Goal: Task Accomplishment & Management: Manage account settings

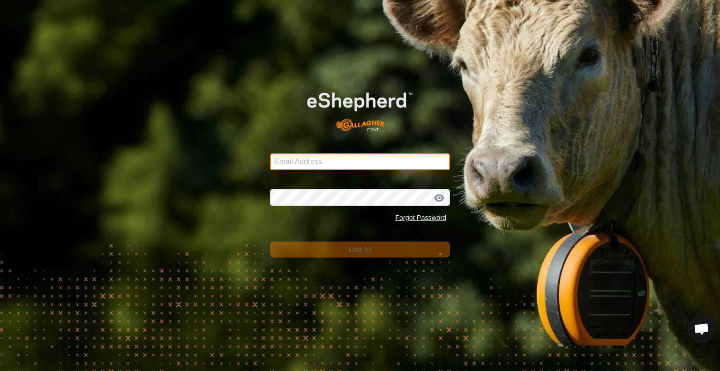
click at [372, 159] on input "Email Address" at bounding box center [360, 161] width 180 height 17
type input "[PERSON_NAME][EMAIL_ADDRESS][DOMAIN_NAME]"
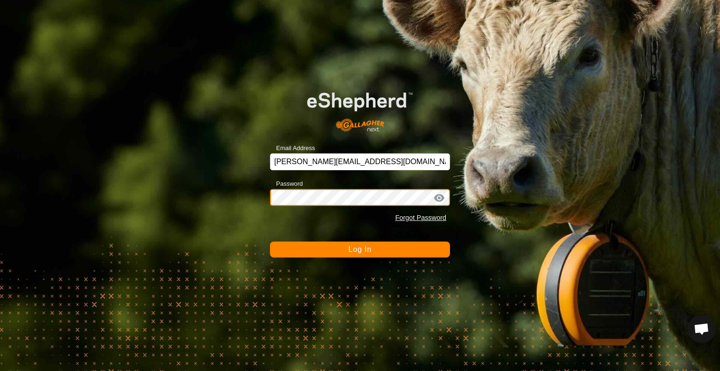
click at [270, 241] on button "Log In" at bounding box center [360, 249] width 180 height 16
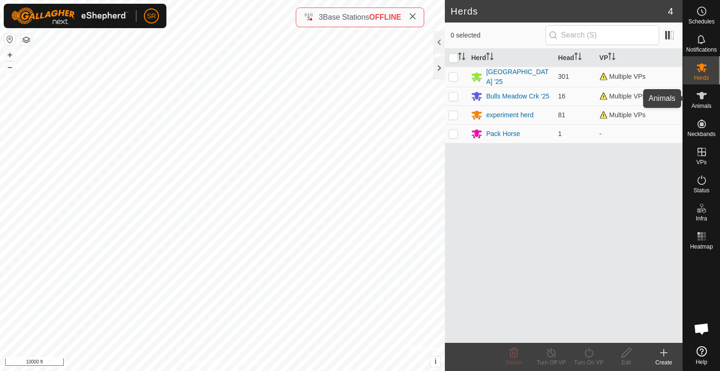
click at [701, 97] on icon at bounding box center [702, 96] width 10 height 8
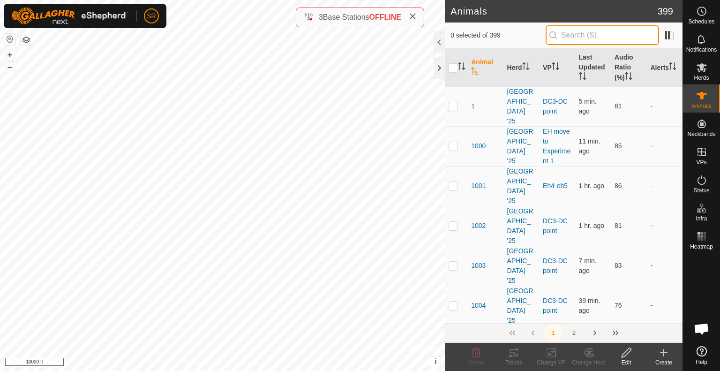
click at [589, 34] on input "text" at bounding box center [602, 35] width 113 height 20
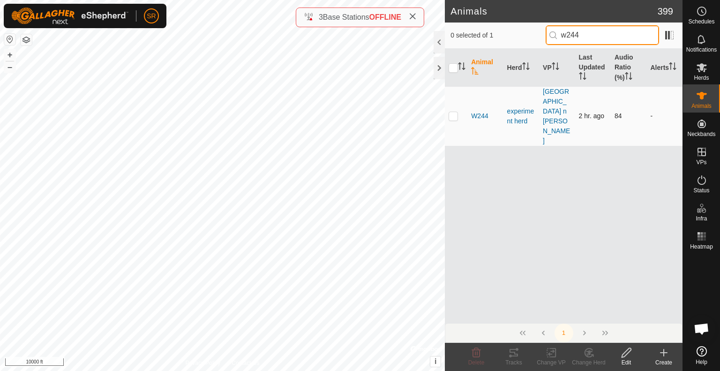
type input "w244"
click at [454, 112] on p-checkbox at bounding box center [453, 116] width 9 height 8
checkbox input "true"
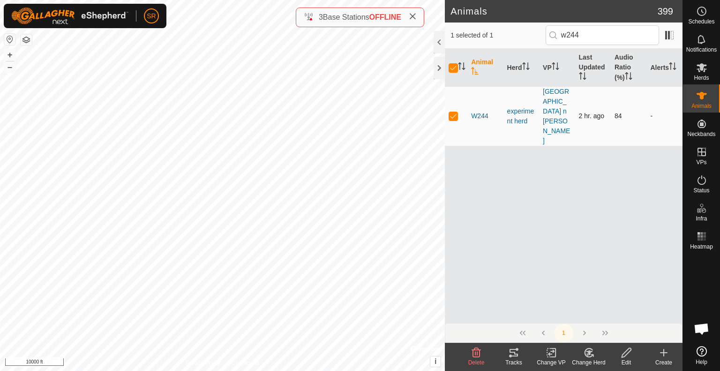
click at [454, 112] on p-checkbox at bounding box center [453, 116] width 9 height 8
checkbox input "false"
click at [252, 271] on div "3682 0164177096 experiment herd EH3 to Eh4 + – ⇧ i © Mapbox , © OpenStreetMap ,…" at bounding box center [222, 185] width 445 height 371
click at [550, 354] on icon at bounding box center [551, 353] width 7 height 6
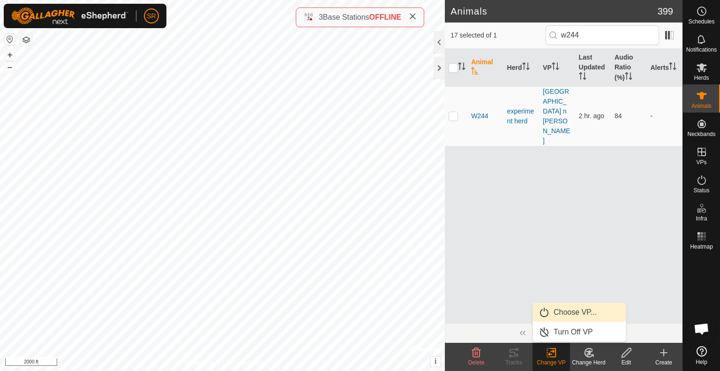
click at [574, 311] on link "Choose VP..." at bounding box center [579, 312] width 93 height 19
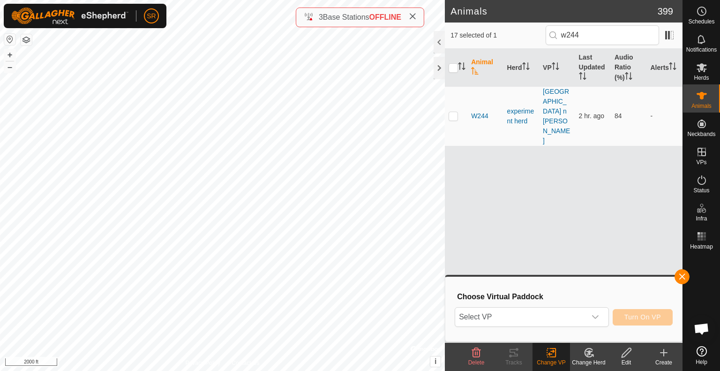
click at [574, 311] on span "Select VP" at bounding box center [520, 317] width 131 height 19
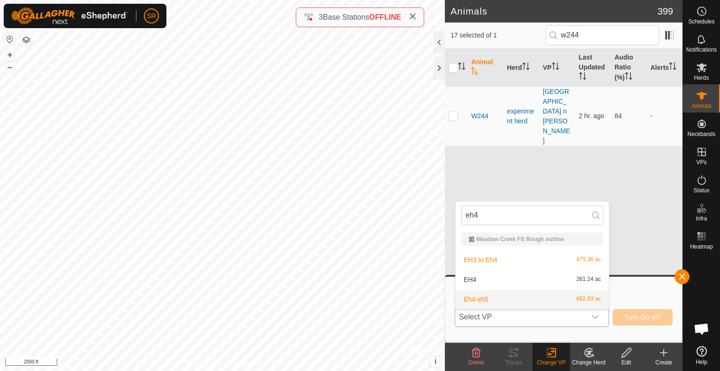
type input "eh4"
click at [505, 302] on li "Eh4-eh5 692.93 ac" at bounding box center [532, 299] width 153 height 19
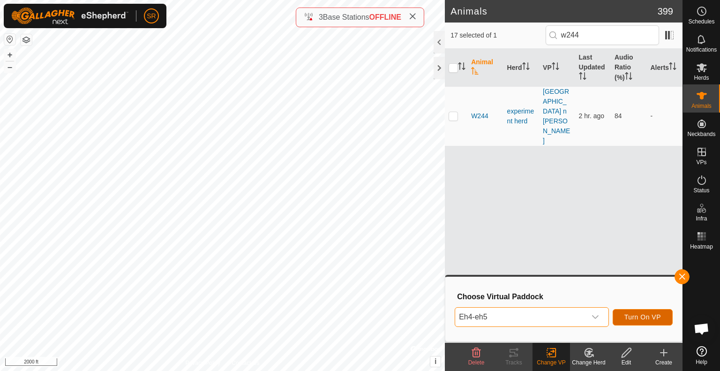
click at [635, 315] on span "Turn On VP" at bounding box center [642, 317] width 37 height 8
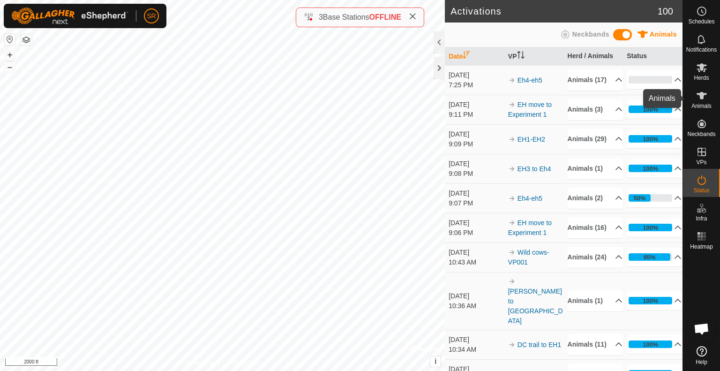
click at [701, 97] on icon at bounding box center [702, 96] width 10 height 8
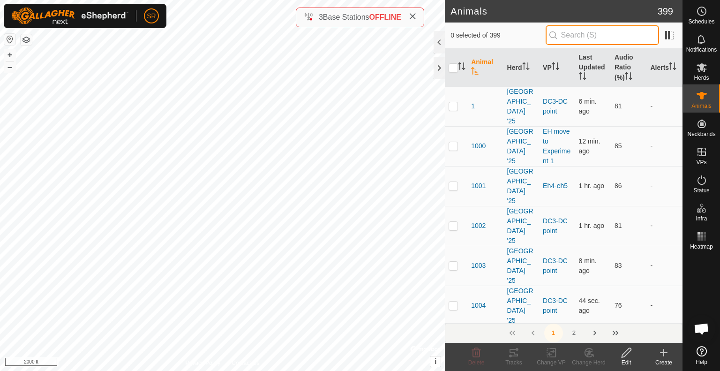
click at [586, 34] on input "text" at bounding box center [602, 35] width 113 height 20
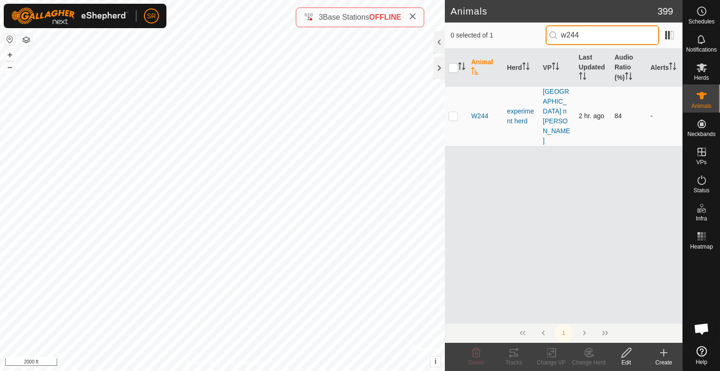
type input "w244"
click at [455, 112] on p-checkbox at bounding box center [453, 116] width 9 height 8
checkbox input "true"
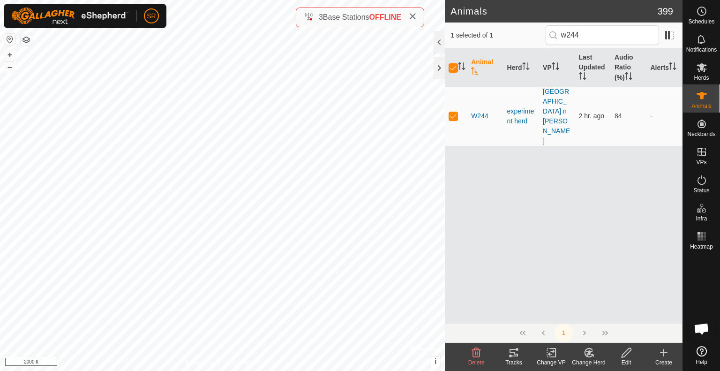
click at [554, 354] on icon at bounding box center [552, 352] width 12 height 11
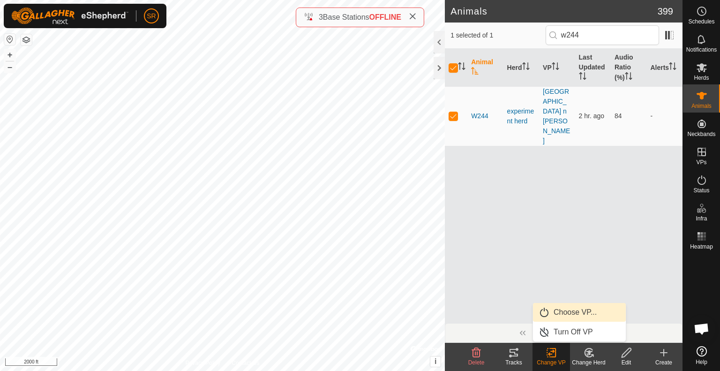
click at [569, 315] on link "Choose VP..." at bounding box center [579, 312] width 93 height 19
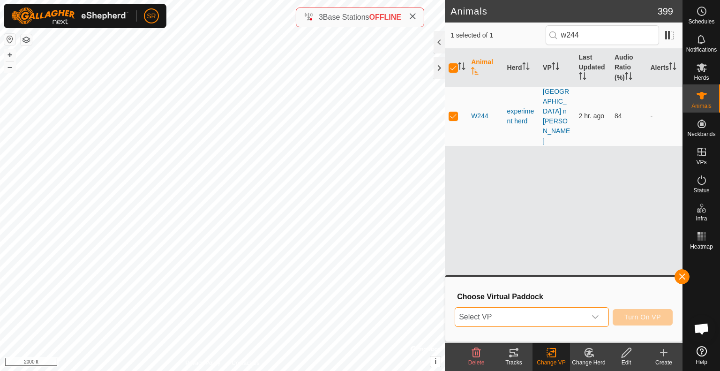
click at [569, 315] on span "Select VP" at bounding box center [520, 317] width 131 height 19
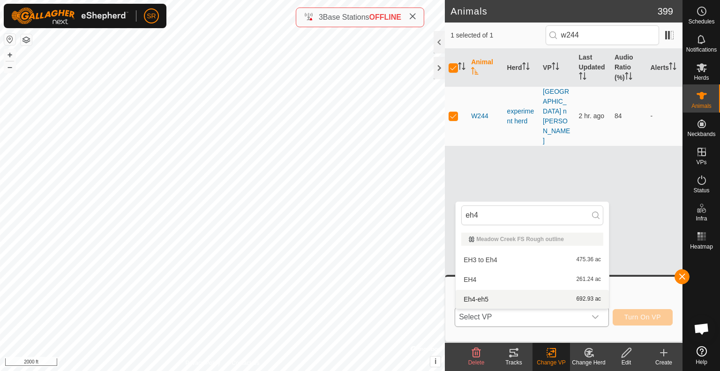
type input "eh4"
click at [543, 295] on li "Eh4-eh5 692.93 ac" at bounding box center [532, 299] width 153 height 19
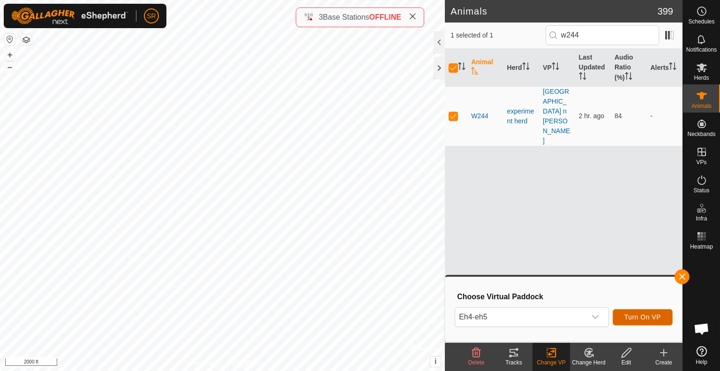
click at [647, 318] on span "Turn On VP" at bounding box center [642, 317] width 37 height 8
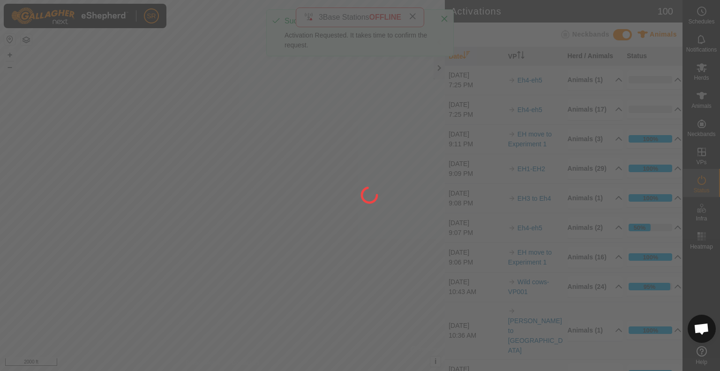
click at [703, 99] on div at bounding box center [360, 185] width 720 height 371
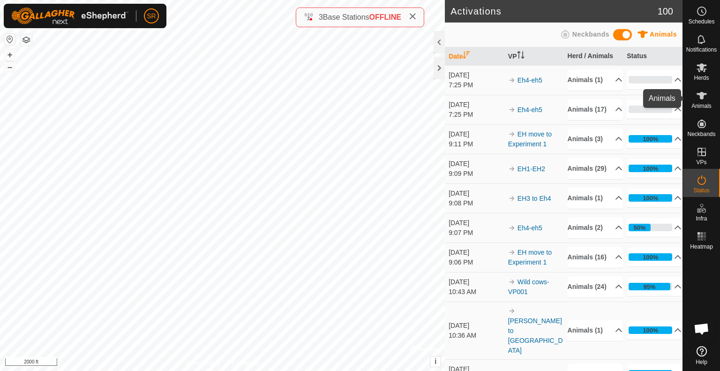
click at [703, 99] on icon at bounding box center [701, 95] width 11 height 11
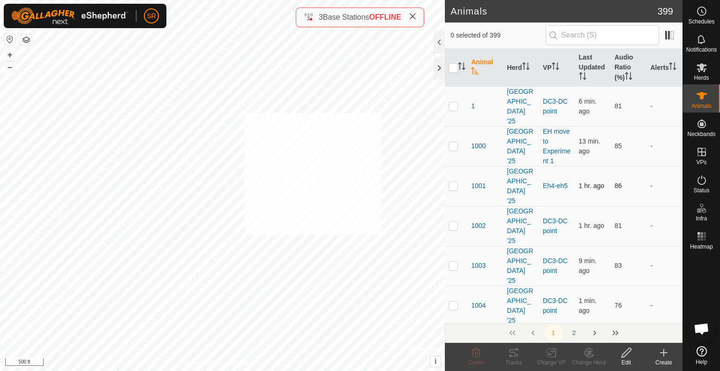
checkbox input "true"
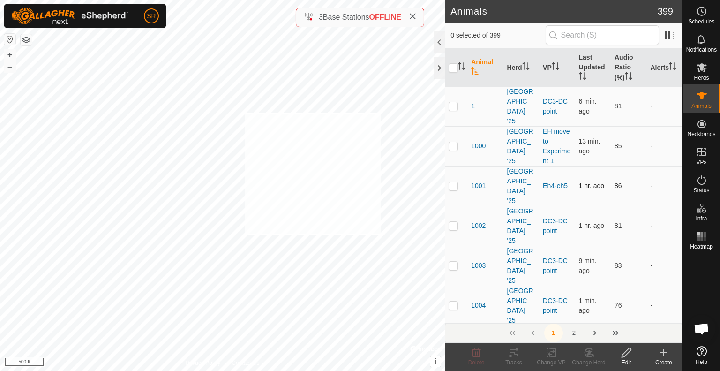
checkbox input "true"
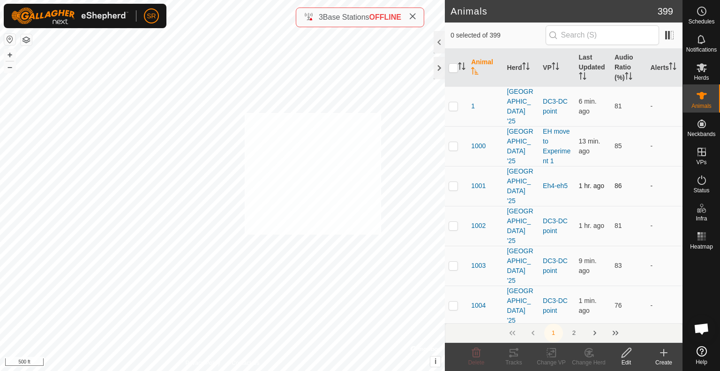
checkbox input "true"
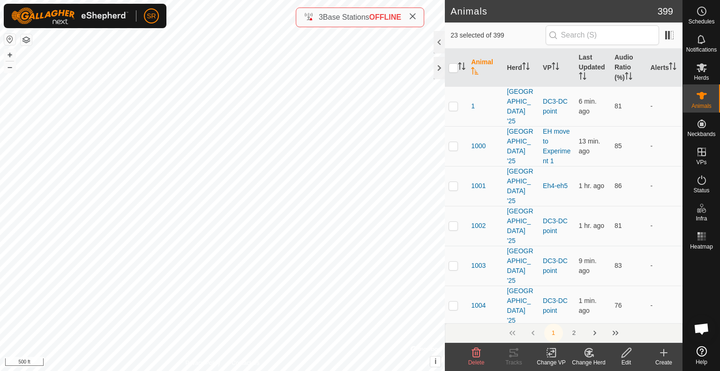
click at [550, 357] on icon at bounding box center [552, 352] width 12 height 11
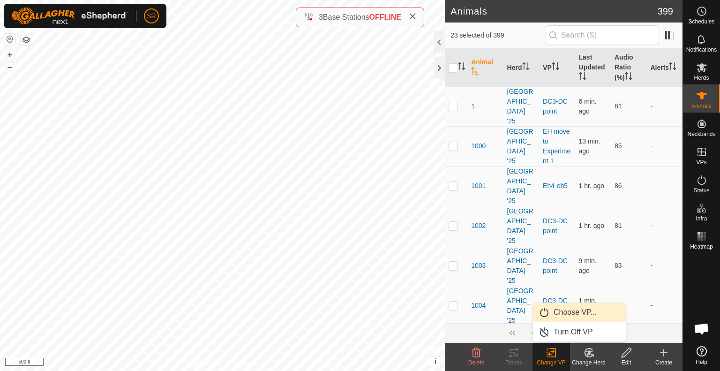
click at [567, 313] on link "Choose VP..." at bounding box center [579, 312] width 93 height 19
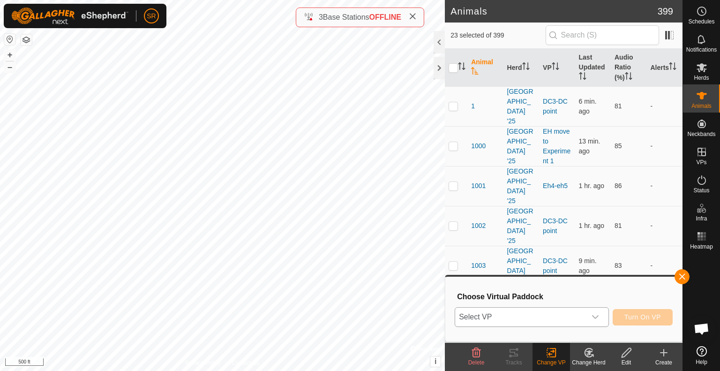
click at [553, 318] on span "Select VP" at bounding box center [520, 317] width 131 height 19
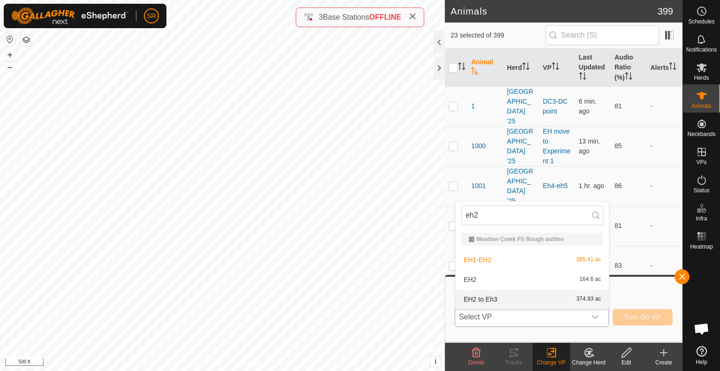
type input "eh2"
click at [518, 300] on li "EH2 to Eh3 374.93 ac" at bounding box center [532, 299] width 153 height 19
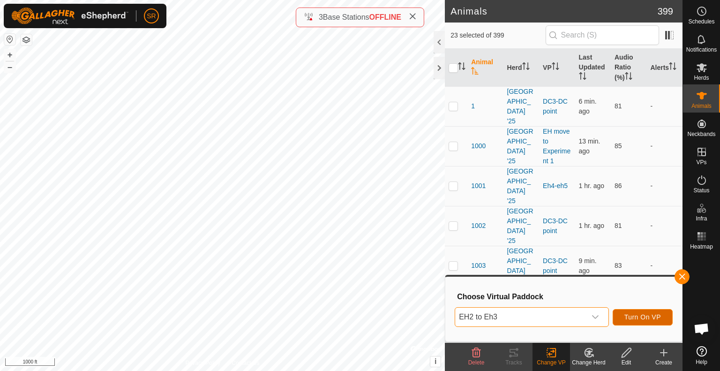
click at [631, 319] on span "Turn On VP" at bounding box center [642, 317] width 37 height 8
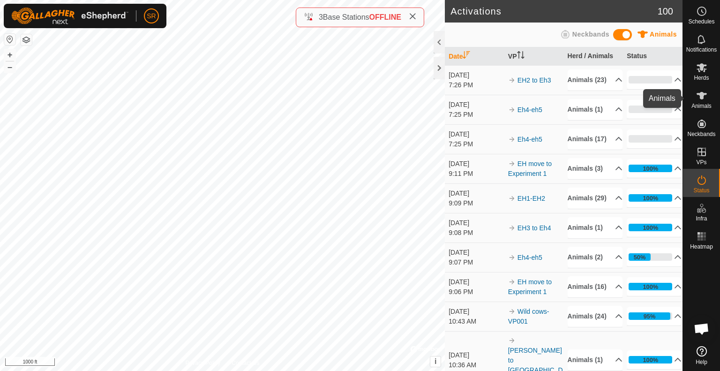
click at [699, 93] on icon at bounding box center [702, 96] width 10 height 8
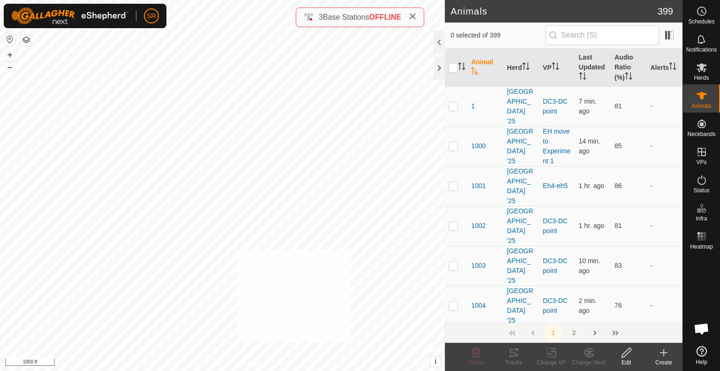
click at [237, 249] on div "317 0797158467 Meadow Creek '25 EH1-EH2 + – ⇧ i © Mapbox , © OpenStreetMap , Im…" at bounding box center [222, 185] width 445 height 371
checkbox input "true"
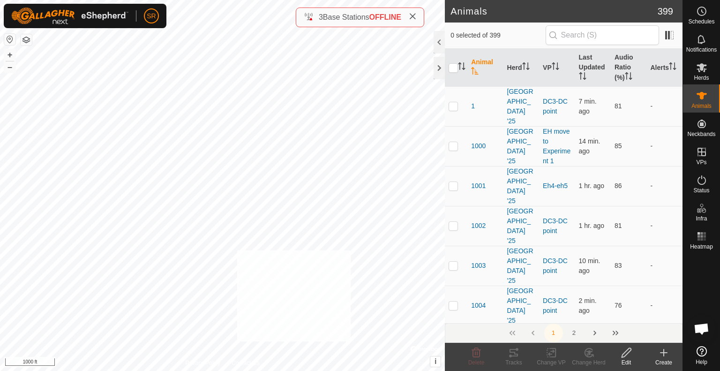
checkbox input "true"
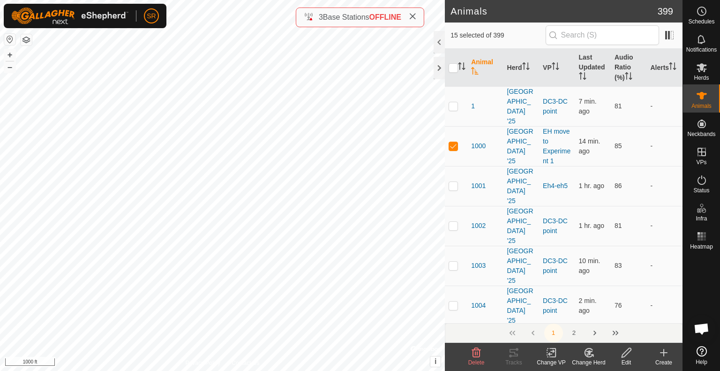
click at [549, 353] on icon at bounding box center [551, 353] width 7 height 6
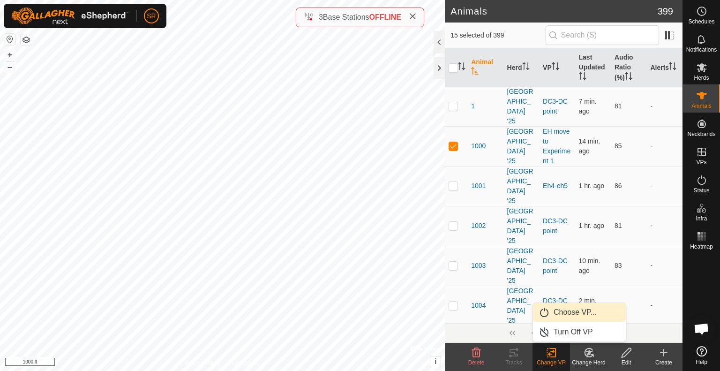
click at [578, 313] on link "Choose VP..." at bounding box center [579, 312] width 93 height 19
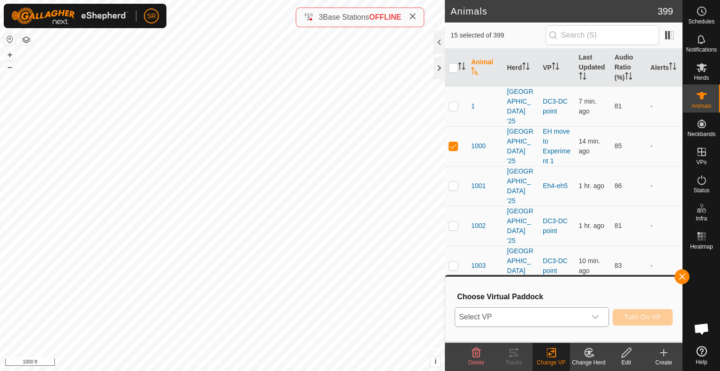
click at [563, 312] on span "Select VP" at bounding box center [520, 317] width 131 height 19
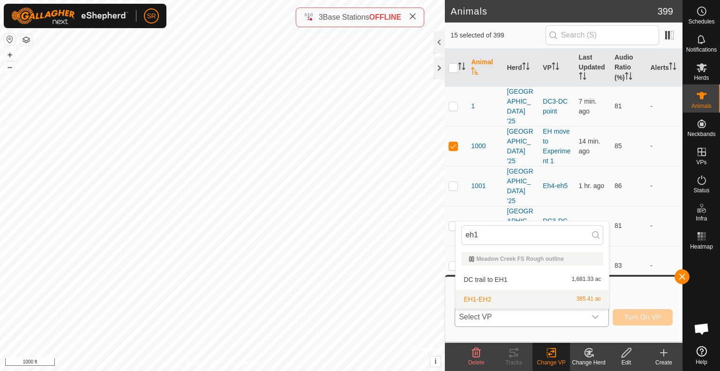
type input "eh1"
click at [557, 299] on li "EH1-EH2 385.41 ac" at bounding box center [532, 299] width 153 height 19
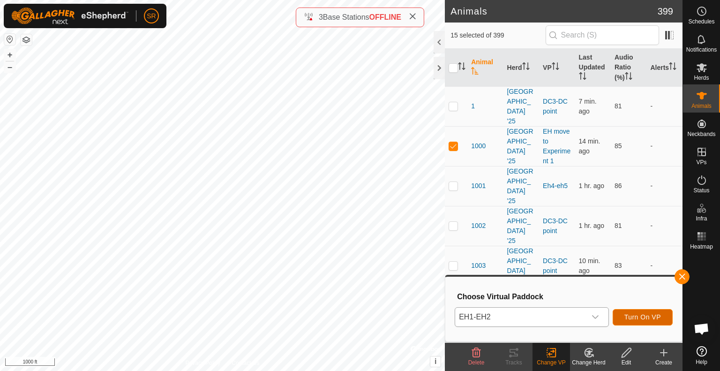
click at [640, 316] on span "Turn On VP" at bounding box center [642, 317] width 37 height 8
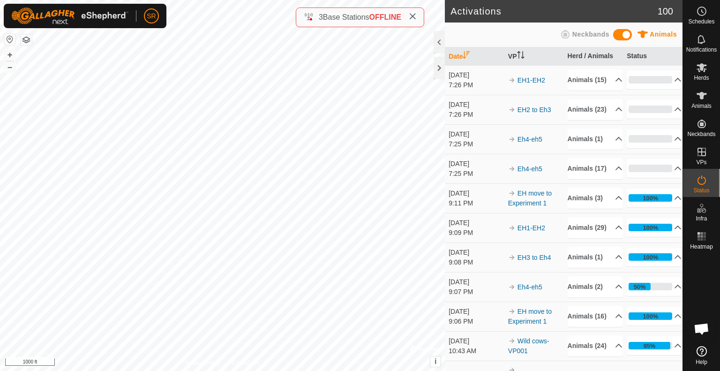
drag, startPoint x: 409, startPoint y: 186, endPoint x: 293, endPoint y: 376, distance: 223.3
click at [293, 370] on html "SR Schedules Notifications Herds Animals Neckbands VPs Status Infra Heatmap Hel…" at bounding box center [360, 185] width 720 height 371
click at [698, 100] on icon at bounding box center [701, 95] width 11 height 11
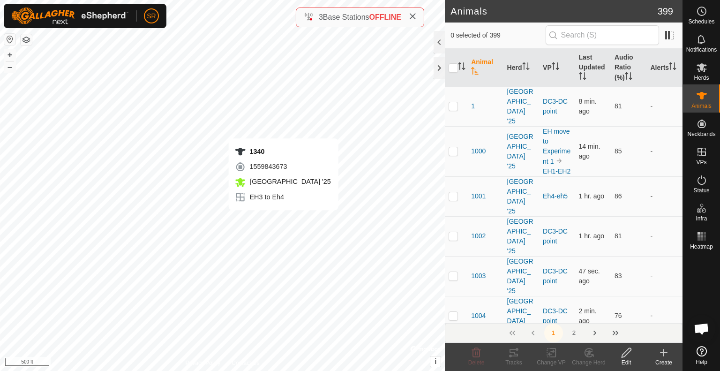
click at [283, 219] on div "1340 1559843673 Meadow Creek '25 EH3 to Eh4 + – ⇧ i © Mapbox , © OpenStreetMap …" at bounding box center [222, 185] width 445 height 371
checkbox input "true"
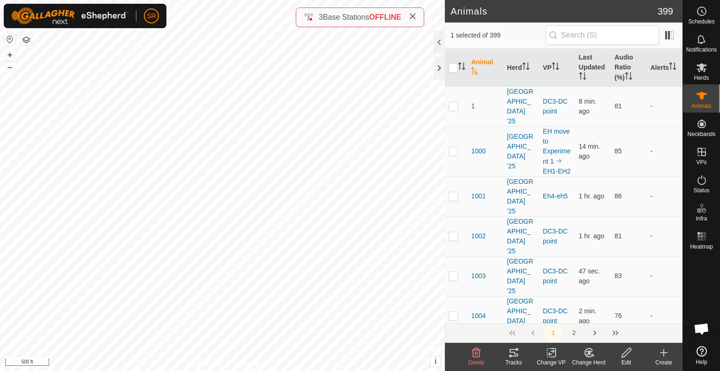
click at [550, 352] on icon at bounding box center [552, 352] width 12 height 11
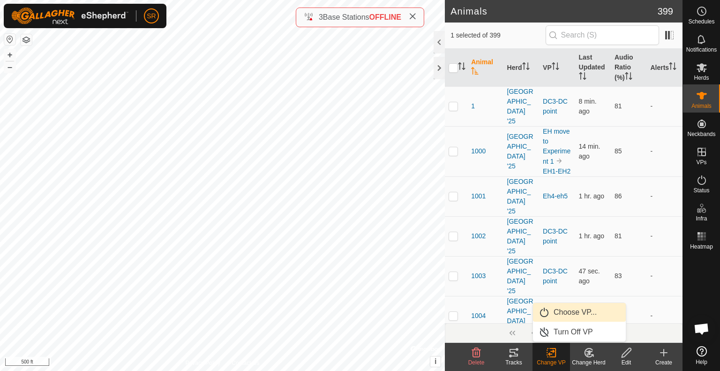
click at [570, 307] on link "Choose VP..." at bounding box center [579, 312] width 93 height 19
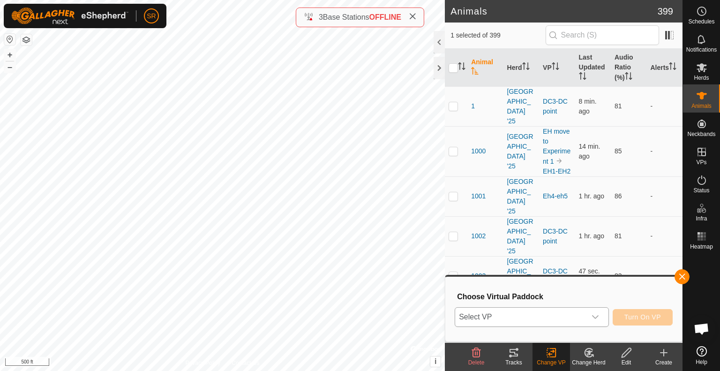
click at [551, 318] on span "Select VP" at bounding box center [520, 317] width 131 height 19
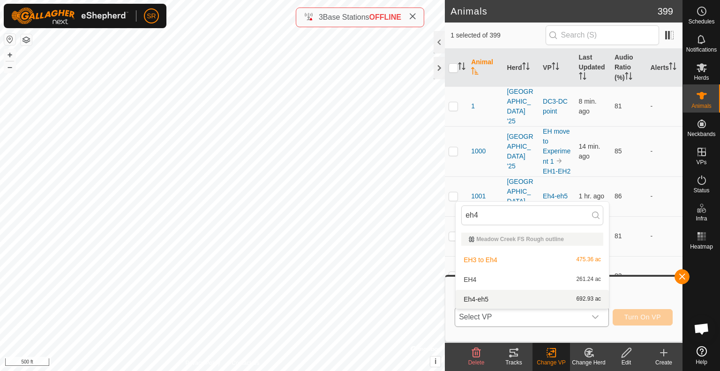
type input "eh4"
click at [517, 296] on li "Eh4-eh5 692.93 ac" at bounding box center [532, 299] width 153 height 19
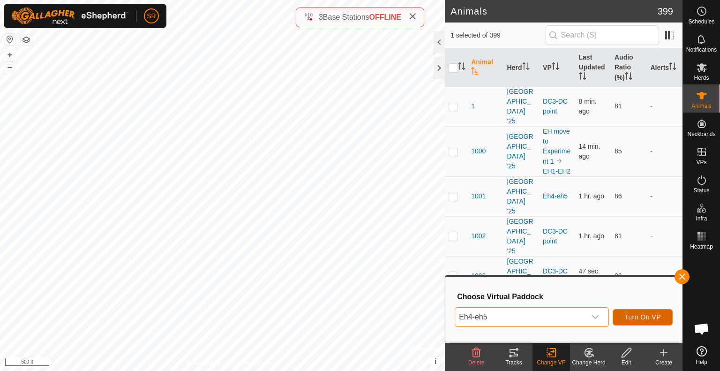
click at [653, 319] on span "Turn On VP" at bounding box center [642, 317] width 37 height 8
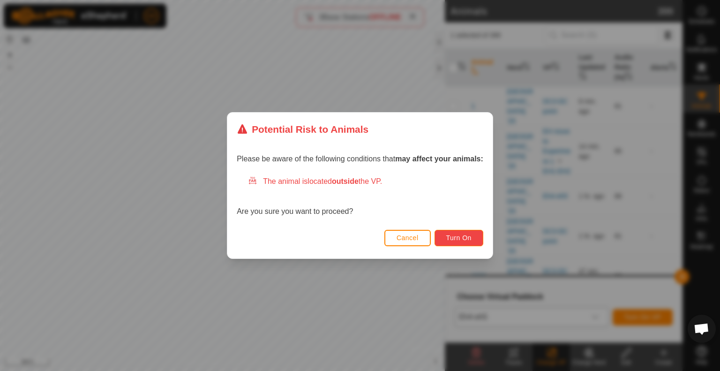
click at [461, 237] on span "Turn On" at bounding box center [458, 238] width 25 height 8
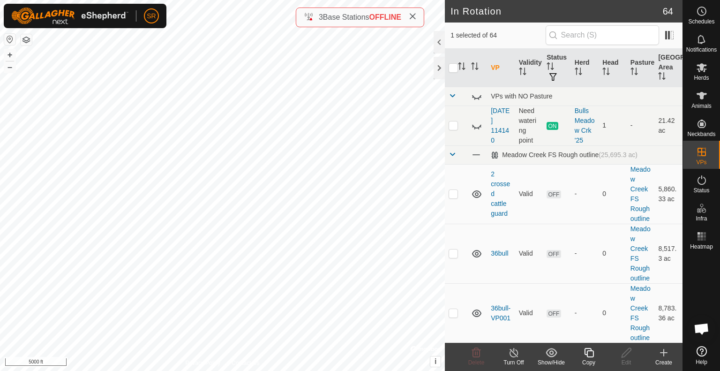
click at [416, 20] on span at bounding box center [413, 17] width 8 height 11
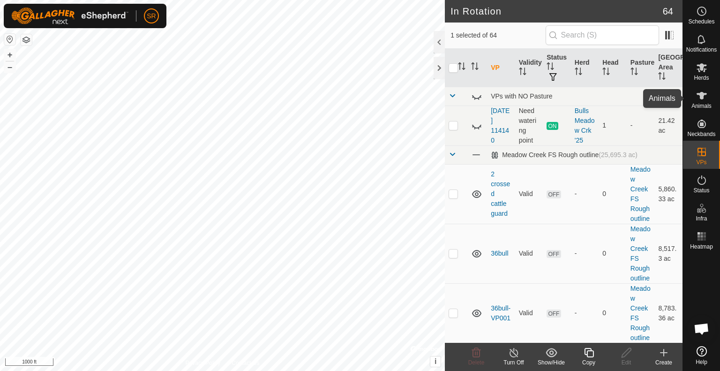
click at [699, 101] on es-animals-svg-icon at bounding box center [701, 95] width 17 height 15
click at [452, 71] on input "checkbox" at bounding box center [453, 67] width 9 height 9
checkbox input "true"
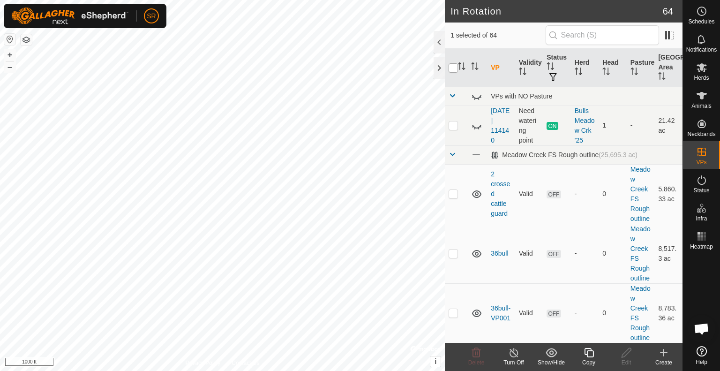
checkbox input "true"
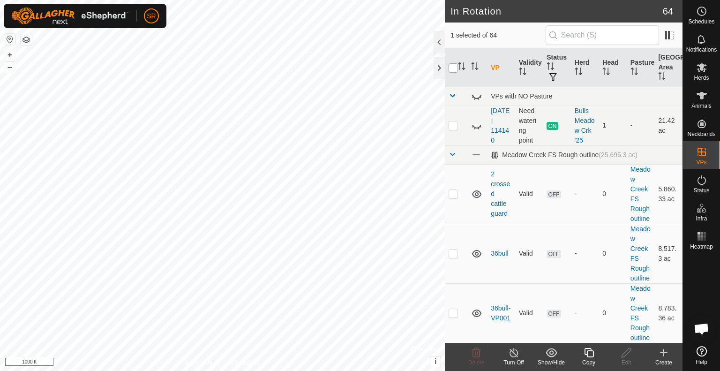
checkbox input "true"
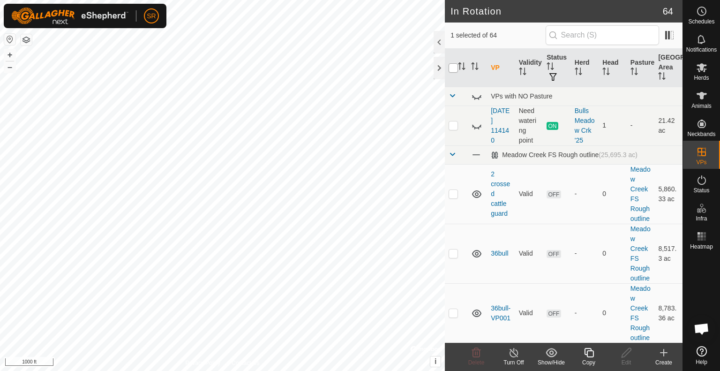
checkbox input "true"
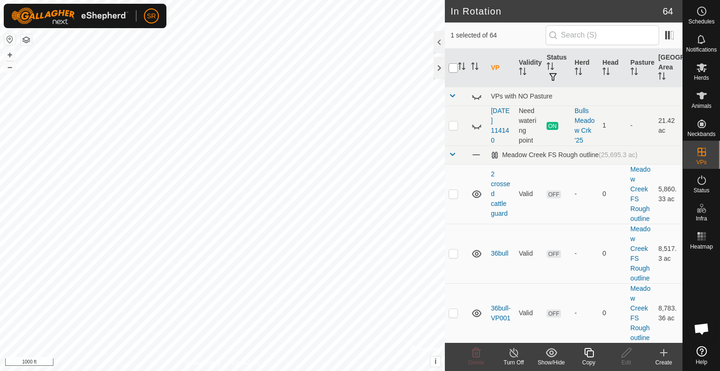
checkbox input "true"
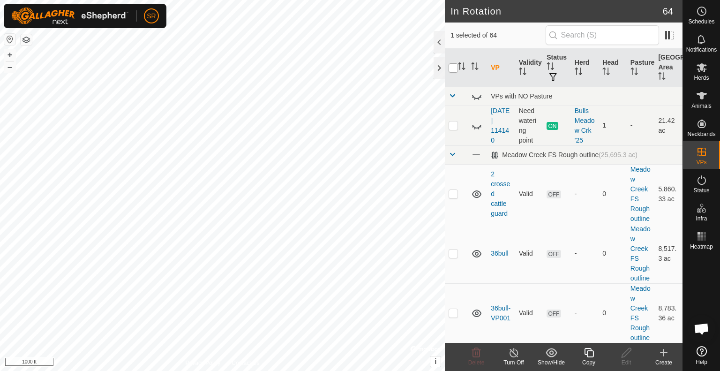
checkbox input "true"
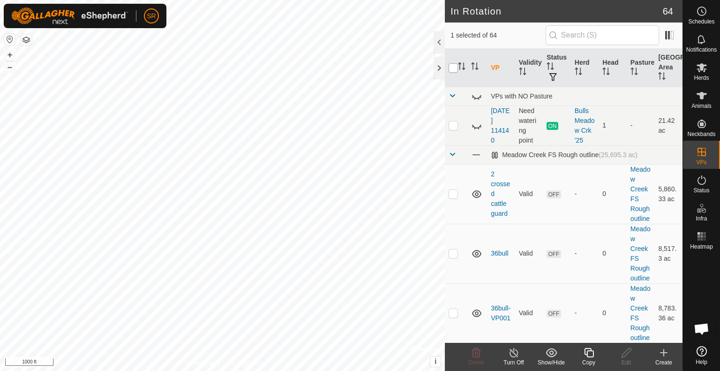
checkbox input "true"
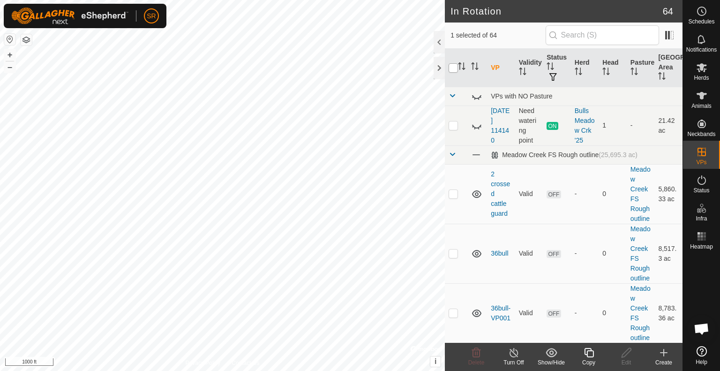
checkbox input "true"
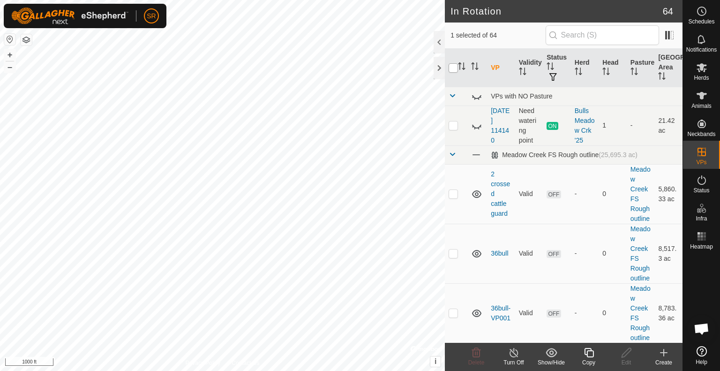
checkbox input "true"
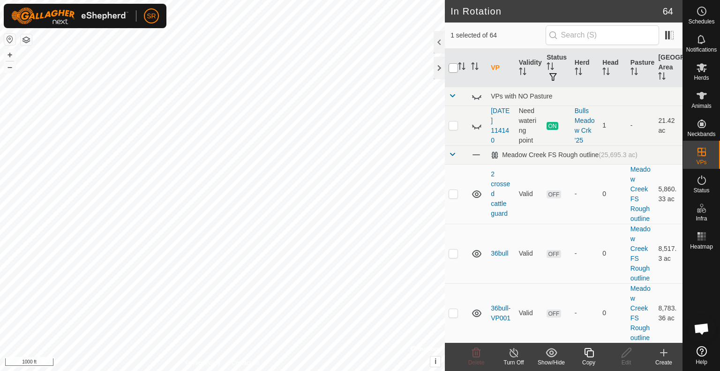
checkbox input "true"
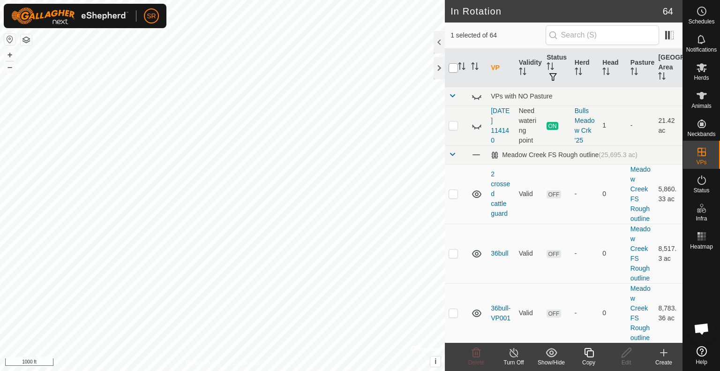
checkbox input "true"
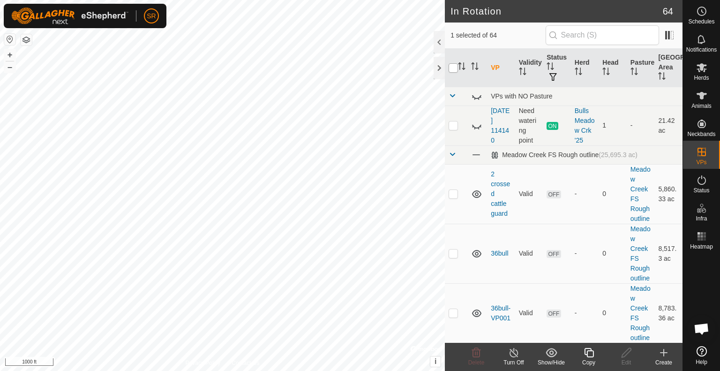
checkbox input "true"
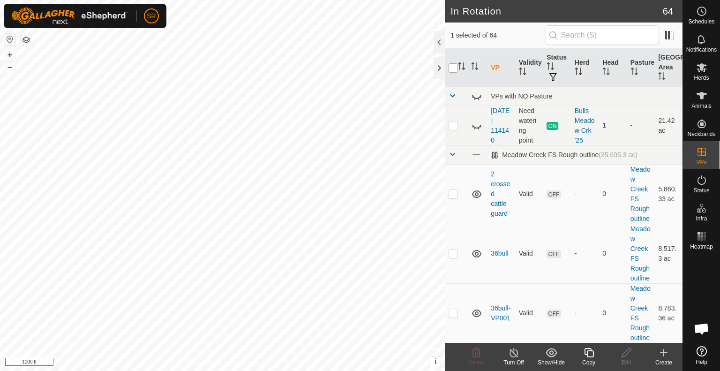
checkbox input "true"
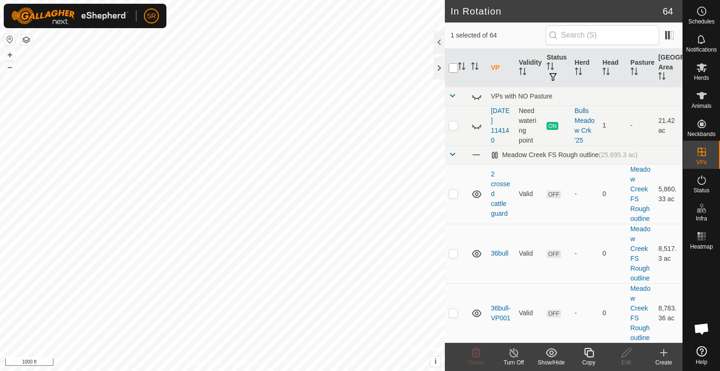
checkbox input "true"
click at [452, 71] on input "checkbox" at bounding box center [453, 67] width 9 height 9
checkbox input "false"
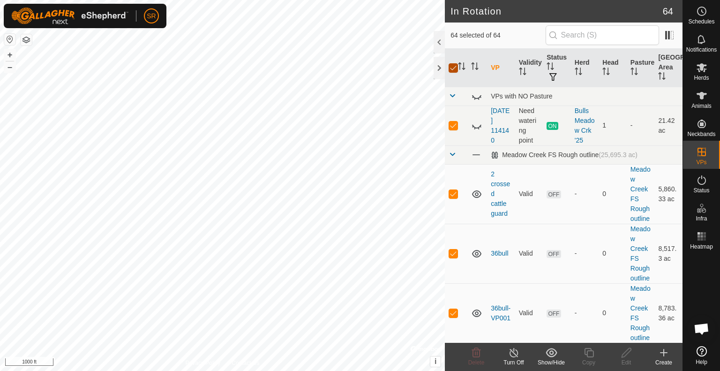
checkbox input "false"
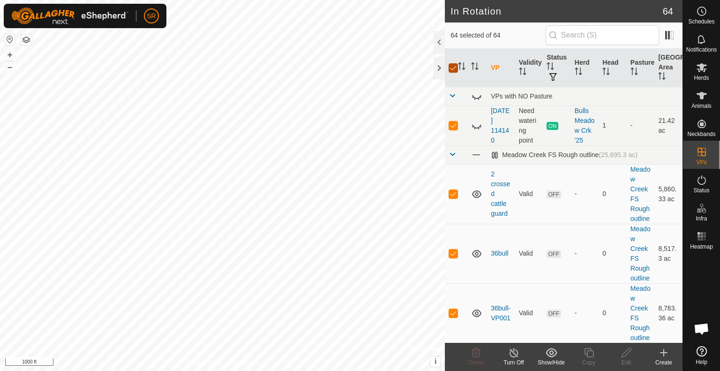
checkbox input "false"
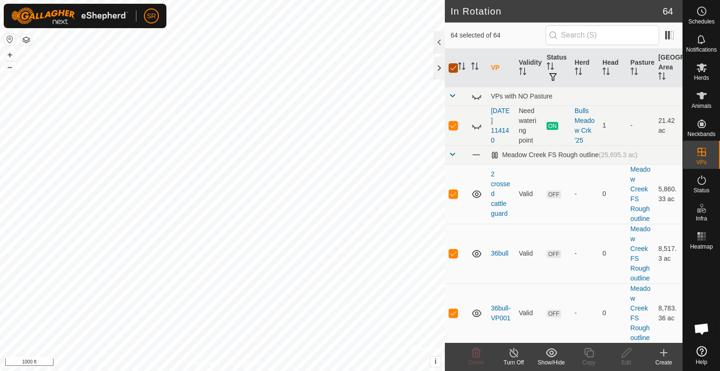
checkbox input "false"
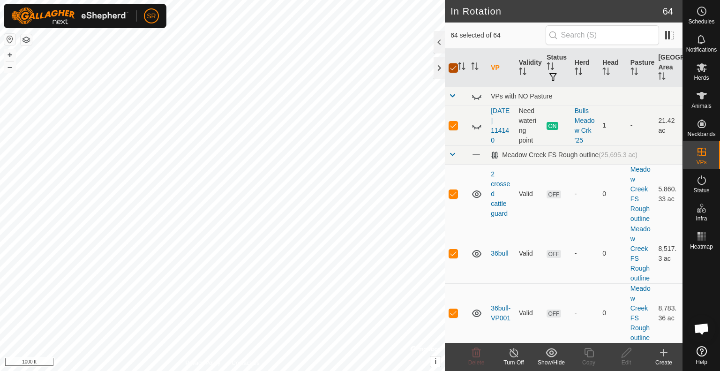
checkbox input "false"
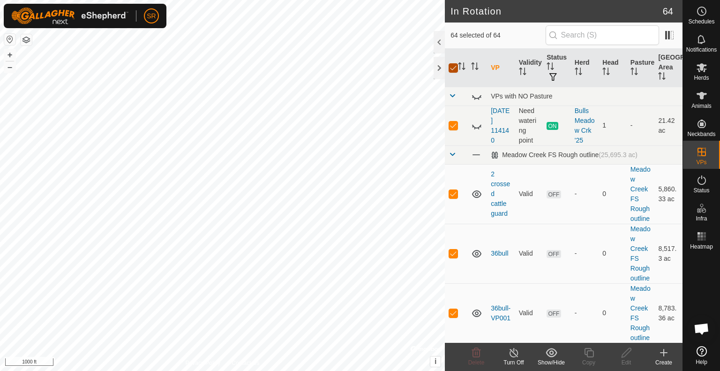
checkbox input "false"
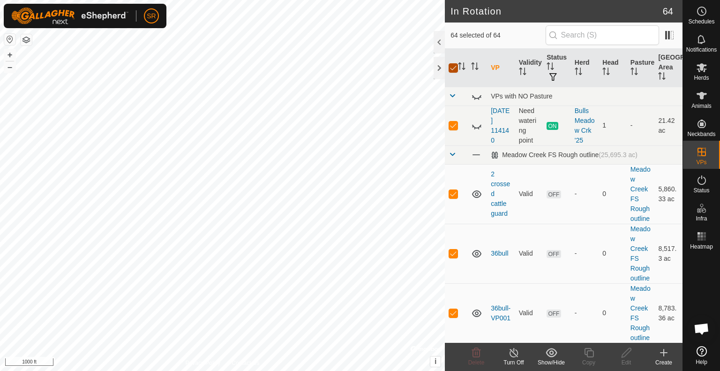
checkbox input "false"
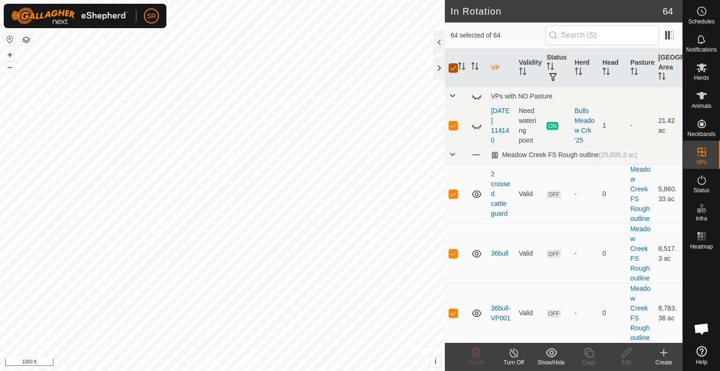
checkbox input "false"
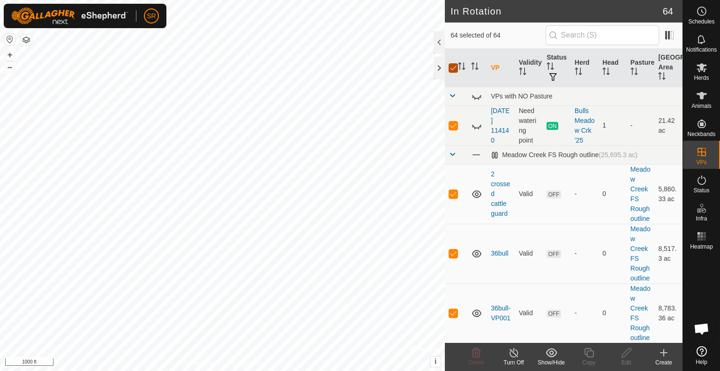
checkbox input "false"
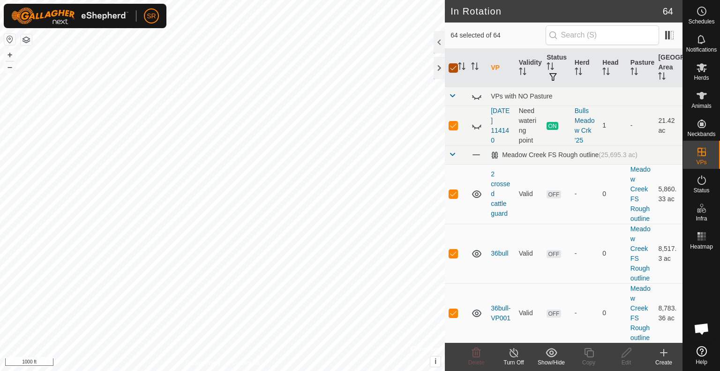
checkbox input "false"
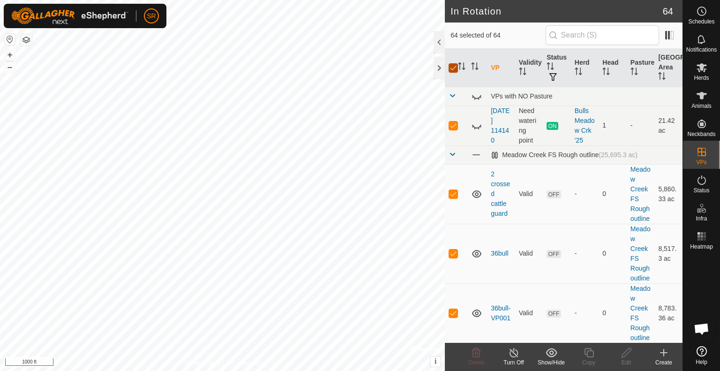
checkbox input "false"
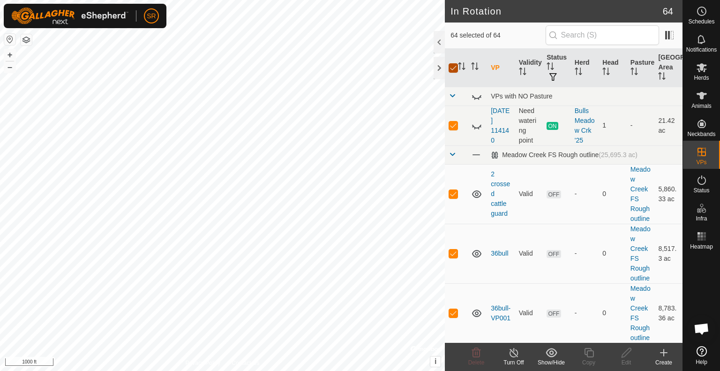
checkbox input "false"
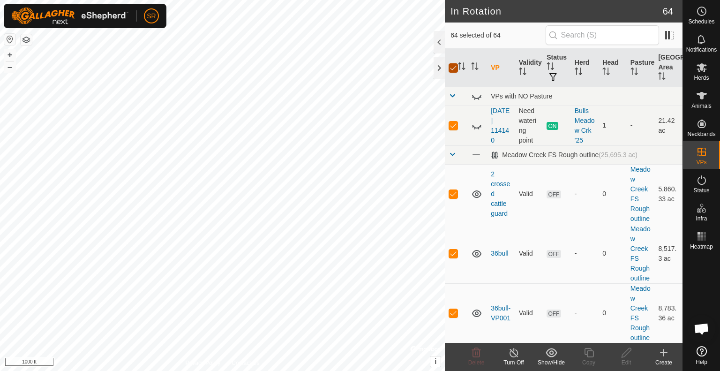
checkbox input "false"
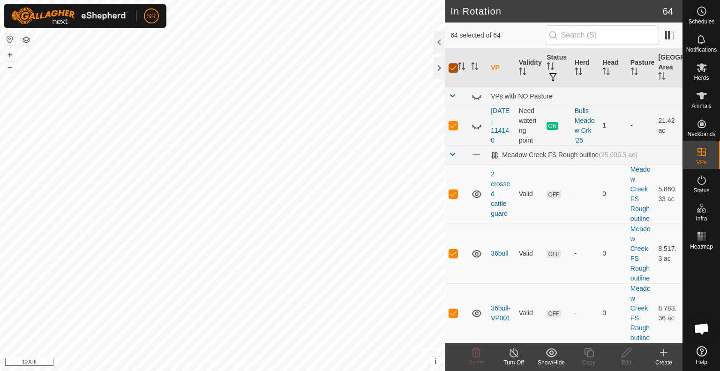
checkbox input "false"
checkbox input "true"
click at [451, 65] on input "checkbox" at bounding box center [453, 67] width 9 height 9
checkbox input "true"
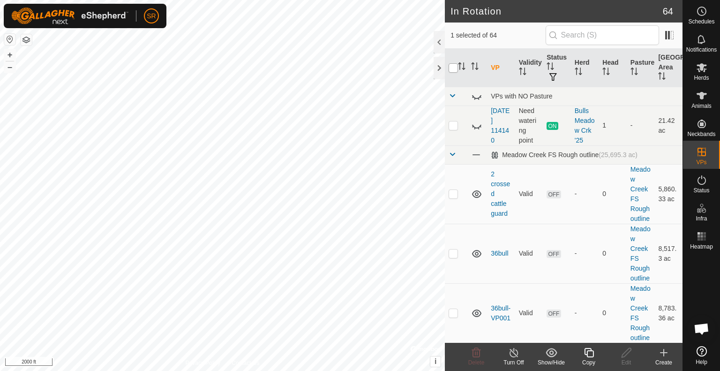
checkbox input "true"
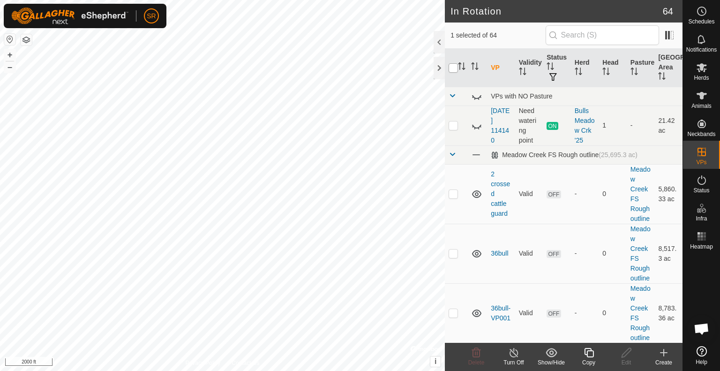
checkbox input "true"
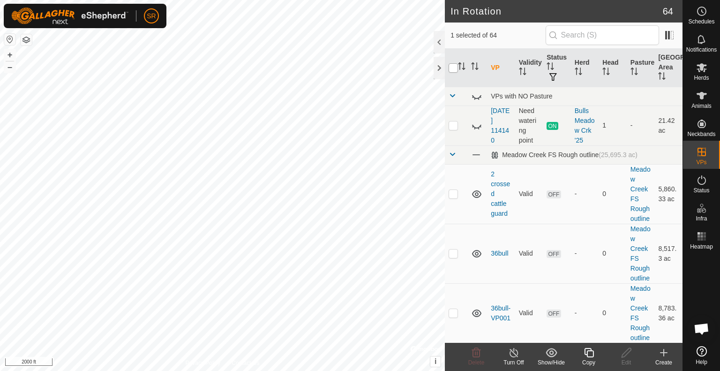
checkbox input "true"
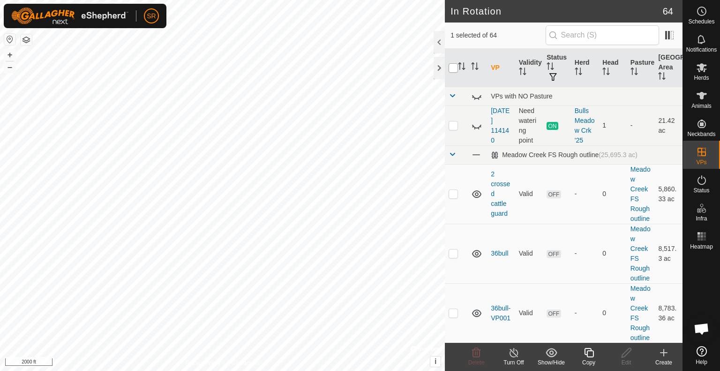
checkbox input "true"
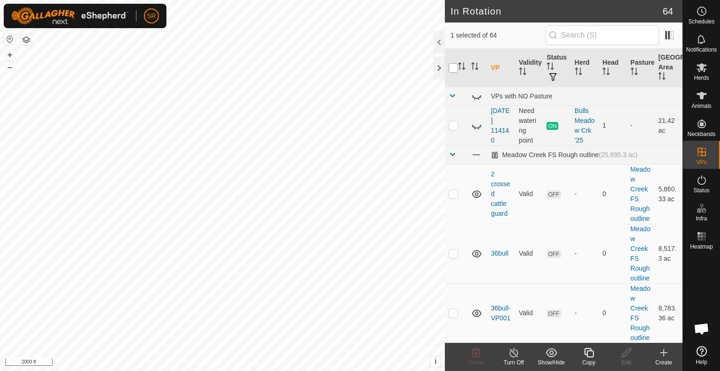
checkbox input "true"
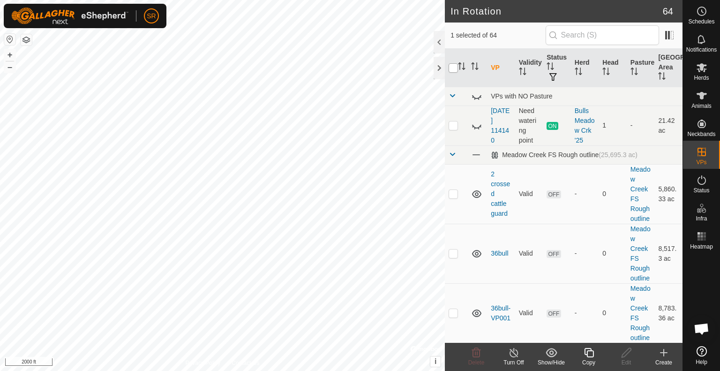
checkbox input "true"
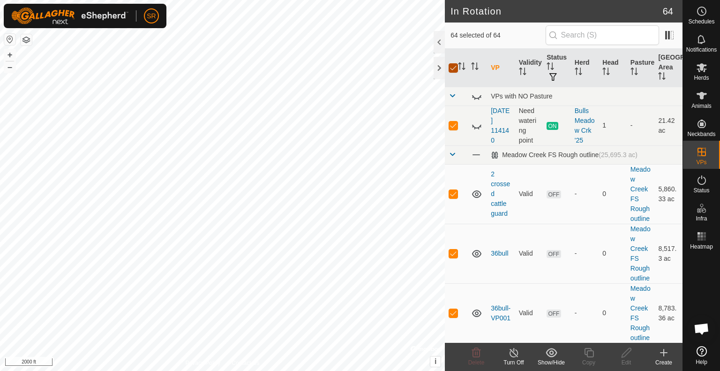
click at [451, 65] on input "checkbox" at bounding box center [453, 67] width 9 height 9
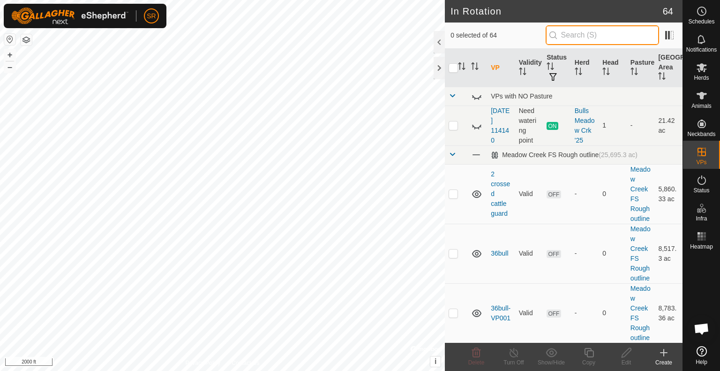
click at [612, 31] on input "text" at bounding box center [602, 35] width 113 height 20
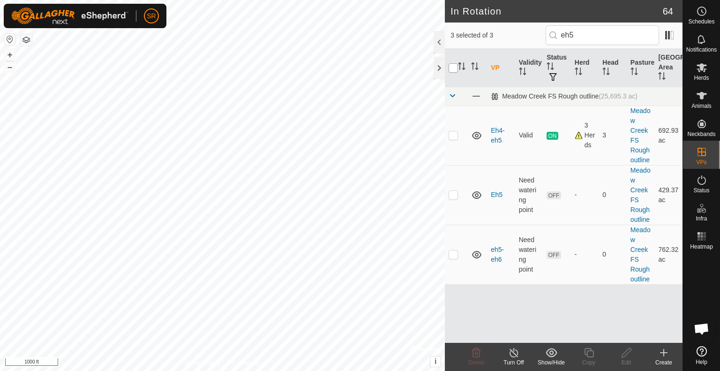
click at [453, 64] on input "checkbox" at bounding box center [453, 67] width 9 height 9
click at [453, 68] on input "checkbox" at bounding box center [453, 67] width 9 height 9
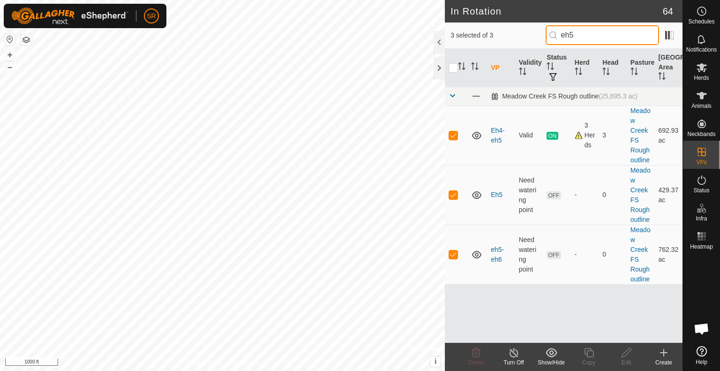
drag, startPoint x: 589, startPoint y: 32, endPoint x: 455, endPoint y: 46, distance: 134.8
click at [455, 46] on div "3 selected of 3 eh5" at bounding box center [564, 36] width 238 height 26
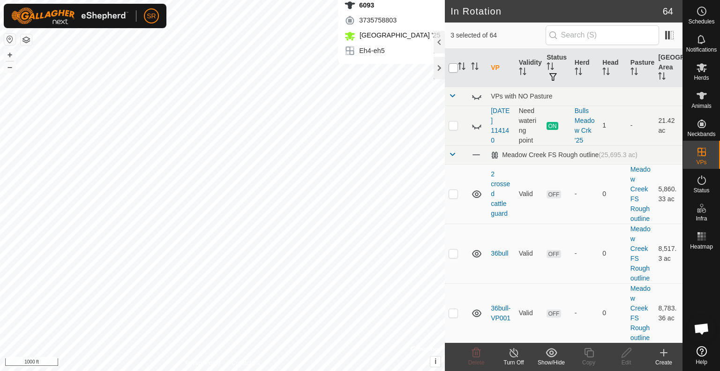
click at [453, 65] on input "checkbox" at bounding box center [453, 67] width 9 height 9
click at [452, 65] on input "checkbox" at bounding box center [453, 67] width 9 height 9
click at [453, 66] on input "checkbox" at bounding box center [453, 67] width 9 height 9
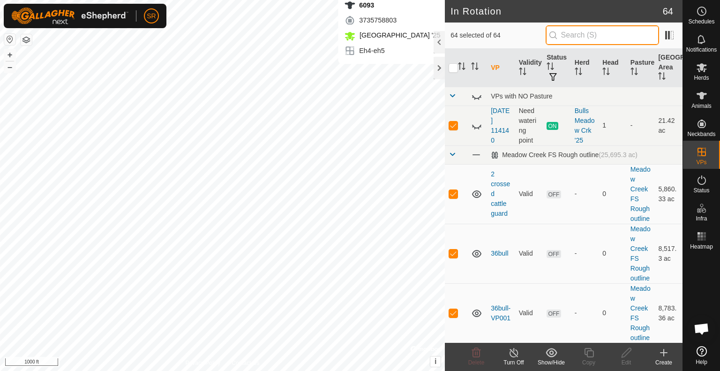
click at [585, 41] on input "text" at bounding box center [602, 35] width 113 height 20
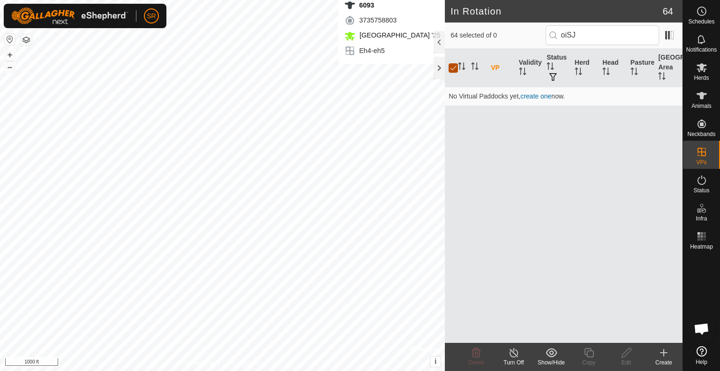
click at [458, 69] on input "checkbox" at bounding box center [453, 67] width 9 height 9
drag, startPoint x: 598, startPoint y: 34, endPoint x: 495, endPoint y: 43, distance: 103.6
click at [495, 43] on div "0 selected of 0 oiSJ" at bounding box center [564, 35] width 226 height 20
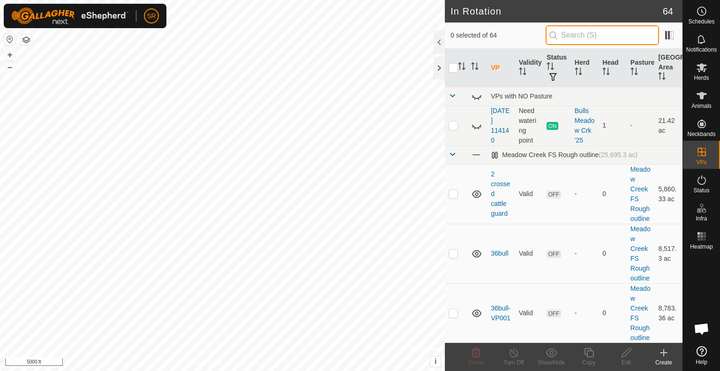
click at [586, 31] on input "text" at bounding box center [602, 35] width 113 height 20
click at [664, 353] on icon at bounding box center [664, 352] width 0 height 7
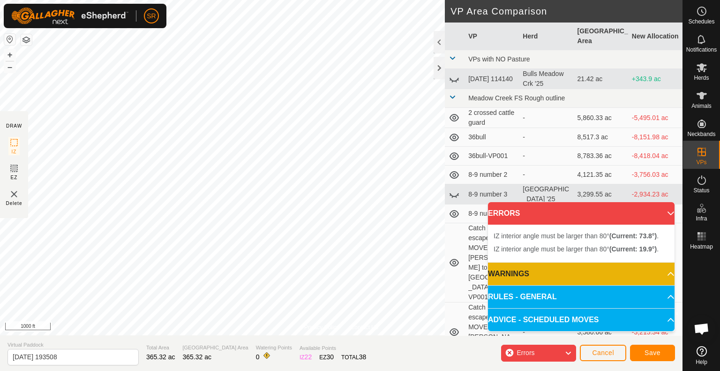
click at [275, 0] on html "SR Schedules Notifications Herds Animals Neckbands VPs Status Infra Heatmap Hel…" at bounding box center [360, 185] width 720 height 371
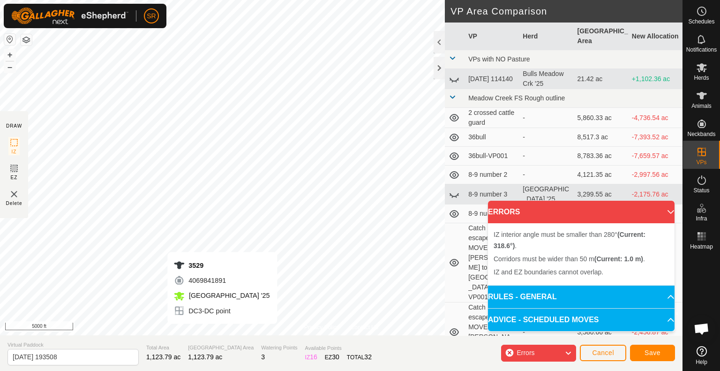
click at [221, 341] on div "Privacy Policy Contact Us 3529 4069841891 Meadow Creek '25 DC3-DC point + – ⇧ i…" at bounding box center [341, 185] width 683 height 371
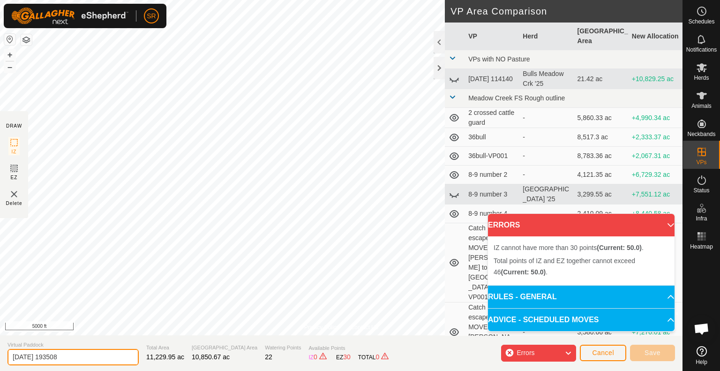
click at [103, 356] on input "2025-09-25 193508" at bounding box center [73, 357] width 131 height 16
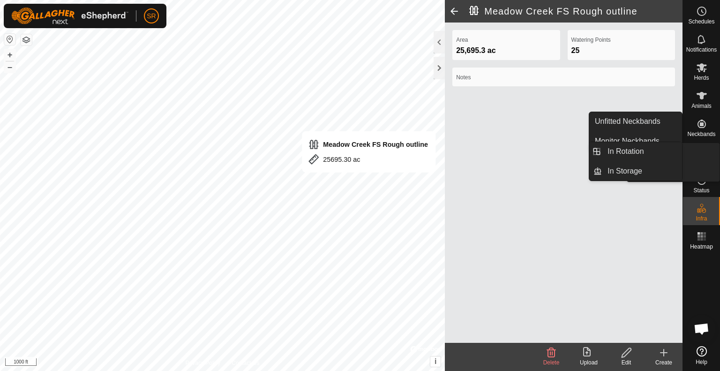
click at [704, 150] on icon at bounding box center [701, 151] width 11 height 11
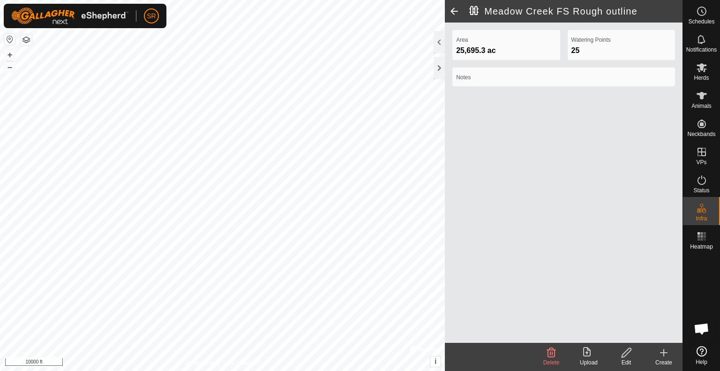
click at [452, 13] on span at bounding box center [454, 11] width 19 height 23
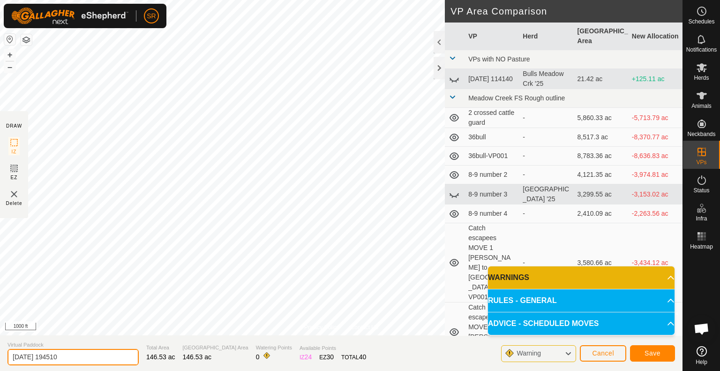
click at [71, 359] on input "2025-09-25 194510" at bounding box center [73, 357] width 131 height 16
click at [656, 348] on button "Save" at bounding box center [652, 353] width 45 height 16
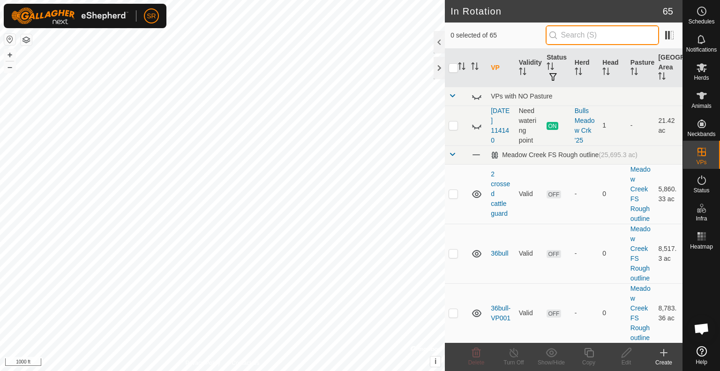
click at [597, 35] on input "text" at bounding box center [602, 35] width 113 height 20
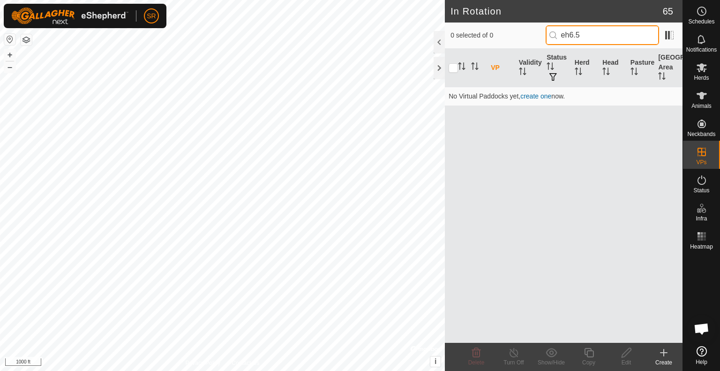
click at [615, 30] on input "eh6.5" at bounding box center [602, 35] width 113 height 20
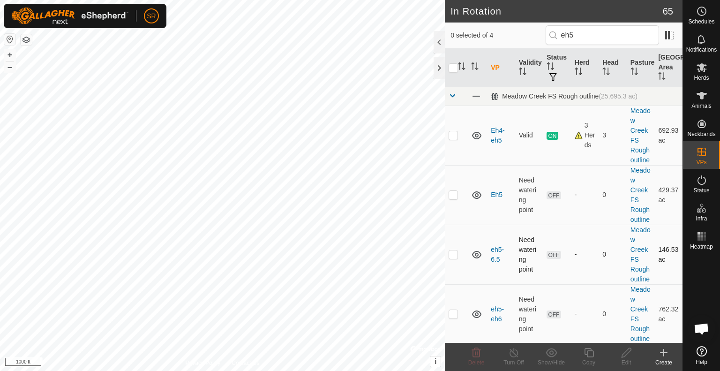
click at [453, 254] on p-checkbox at bounding box center [453, 254] width 9 height 8
click at [588, 351] on icon at bounding box center [589, 352] width 12 height 11
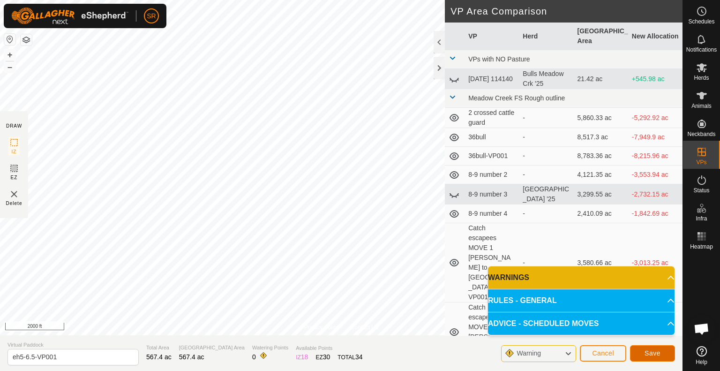
click at [664, 355] on button "Save" at bounding box center [652, 353] width 45 height 16
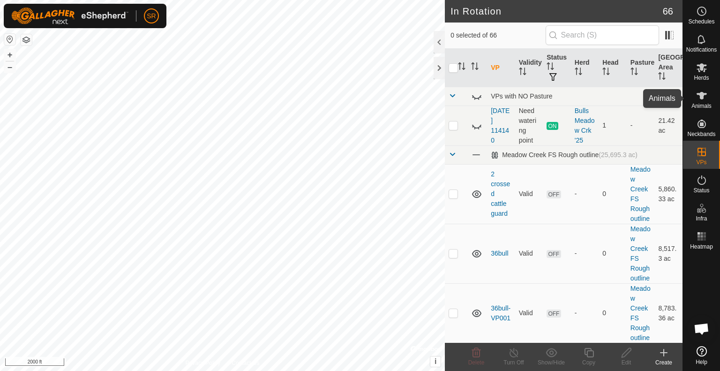
click at [703, 102] on es-animals-svg-icon at bounding box center [701, 95] width 17 height 15
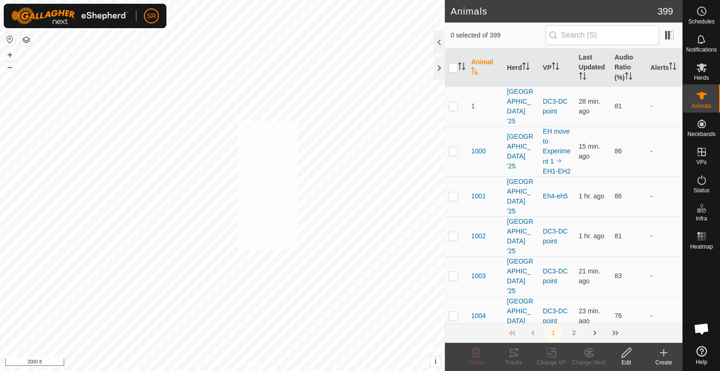
click at [238, 121] on div "6004 3008259975 Meadow Creek '25 Eh4-eh5 + – ⇧ i © Mapbox , © OpenStreetMap , I…" at bounding box center [222, 185] width 445 height 371
click at [260, 74] on div "6176 0180538793 experiment herd Eh4-eh5 + – ⇧ i © Mapbox , © OpenStreetMap , Im…" at bounding box center [222, 185] width 445 height 371
click at [553, 354] on icon at bounding box center [552, 352] width 12 height 11
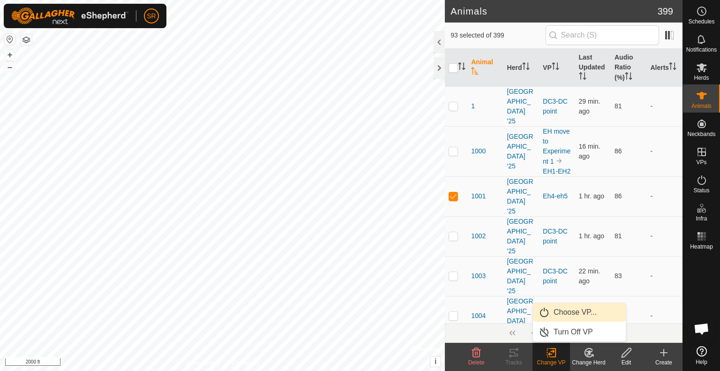
click at [560, 311] on link "Choose VP..." at bounding box center [579, 312] width 93 height 19
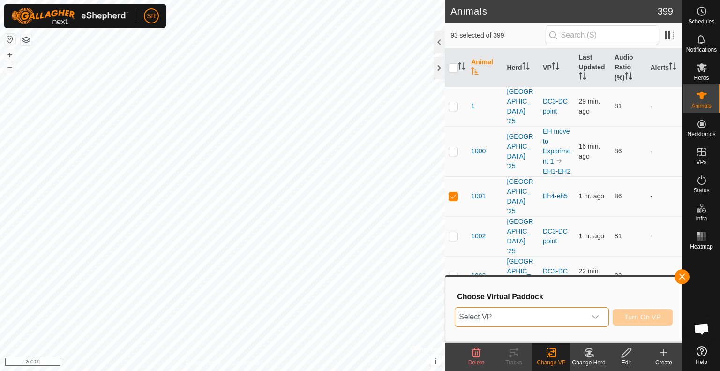
click at [560, 311] on span "Select VP" at bounding box center [520, 317] width 131 height 19
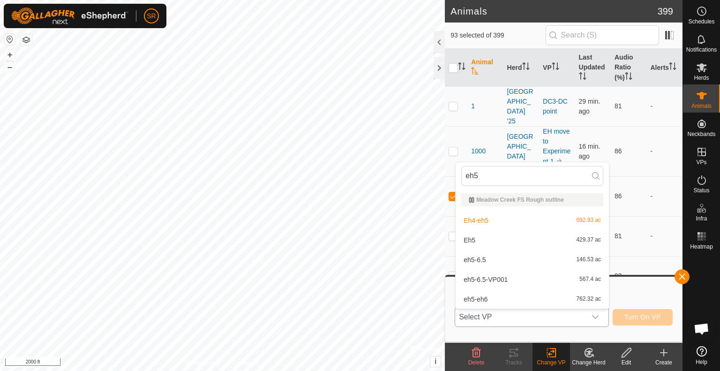
click at [541, 277] on li "eh5-6.5-VP001 567.4 ac" at bounding box center [532, 279] width 153 height 19
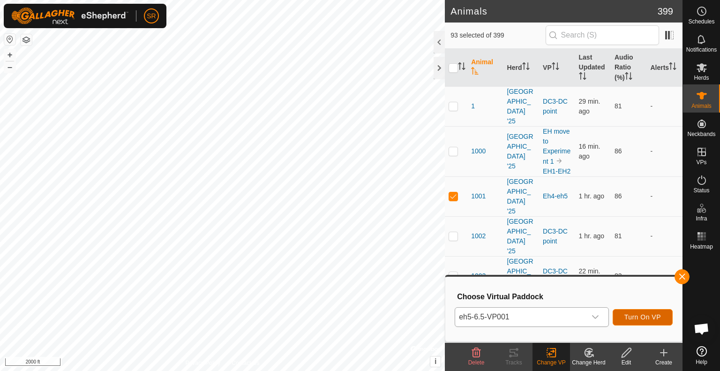
click at [643, 316] on span "Turn On VP" at bounding box center [642, 317] width 37 height 8
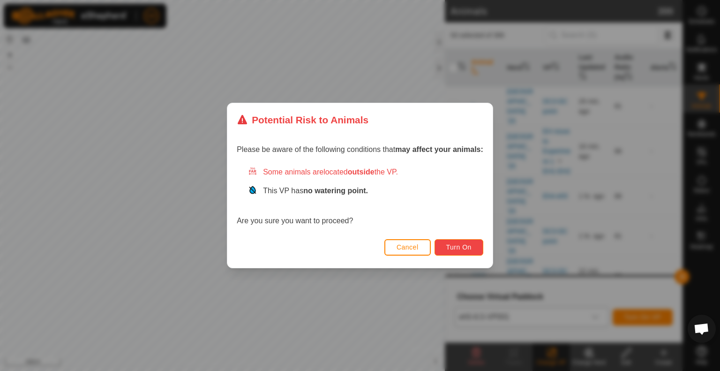
click at [466, 243] on span "Turn On" at bounding box center [458, 247] width 25 height 8
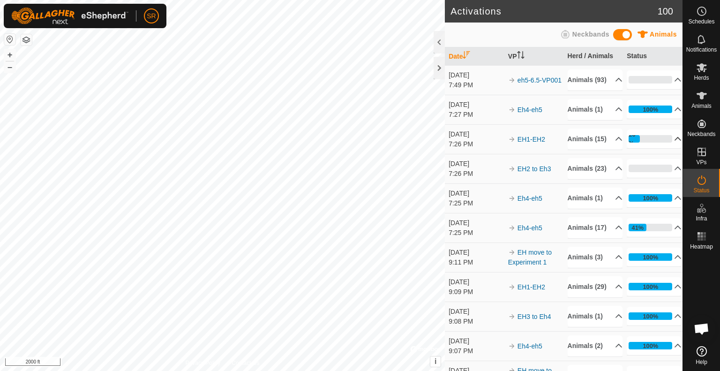
click at [668, 148] on p-accordion-header "26%" at bounding box center [654, 138] width 55 height 19
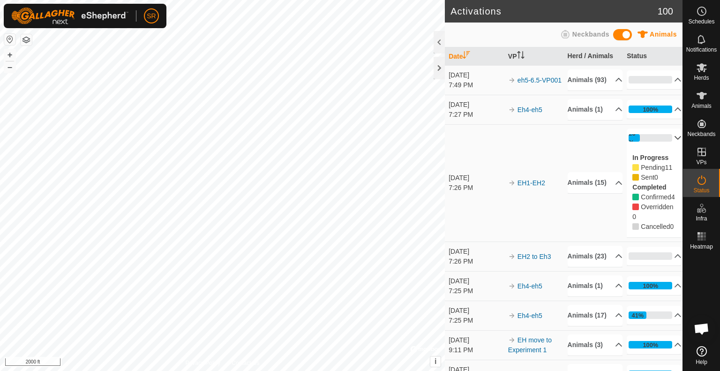
click at [668, 147] on p-accordion-header "26%" at bounding box center [654, 137] width 55 height 19
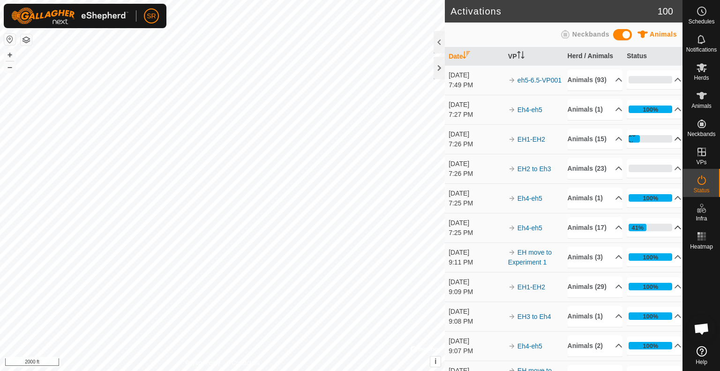
click at [674, 231] on icon at bounding box center [678, 228] width 8 height 8
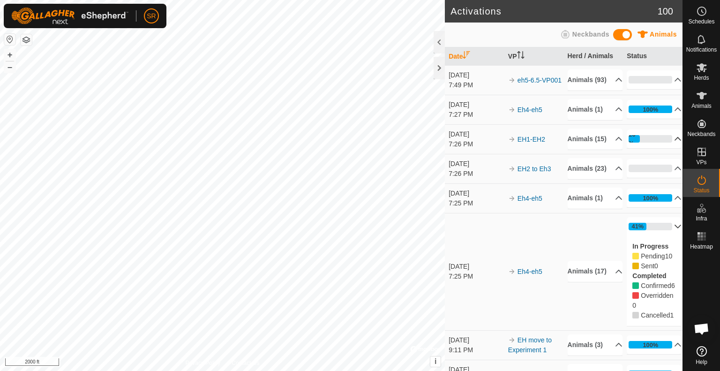
click at [489, 174] on div "Activations 100 Animals Neckbands Date VP Herd / Animals Status [DATE] 7:49 PM …" at bounding box center [341, 185] width 683 height 371
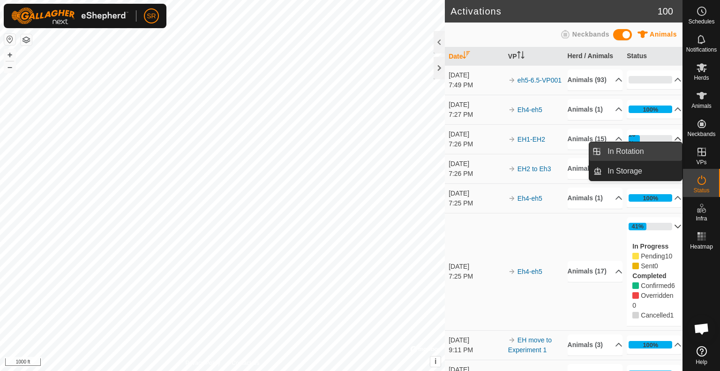
click at [677, 153] on link "In Rotation" at bounding box center [642, 151] width 80 height 19
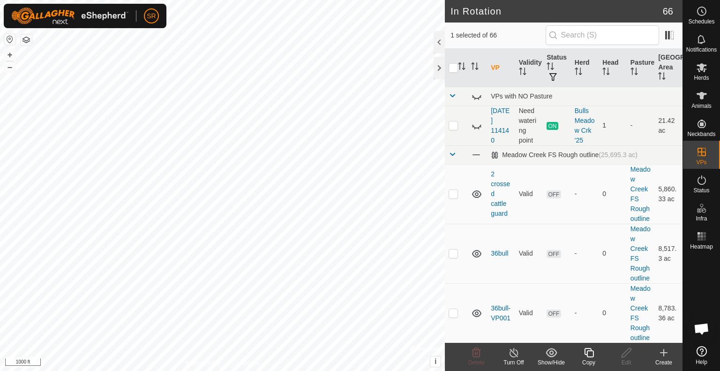
click at [667, 356] on icon at bounding box center [663, 352] width 11 height 11
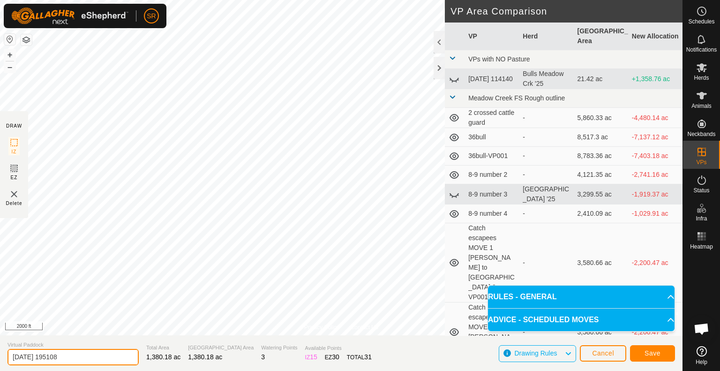
drag, startPoint x: 99, startPoint y: 353, endPoint x: 0, endPoint y: 370, distance: 100.8
click at [0, 370] on section "Virtual Paddock [DATE] 195108 Total Area 1,380.18 ac Grazing Area 1,380.18 ac W…" at bounding box center [341, 353] width 683 height 36
type input "point 2 DC"
click at [653, 352] on span "Save" at bounding box center [653, 353] width 16 height 8
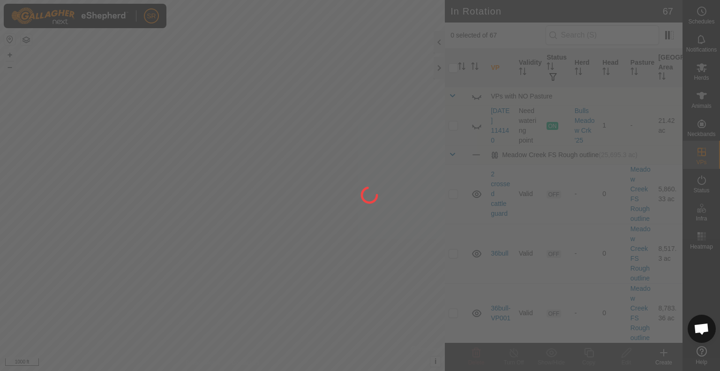
click at [705, 102] on div at bounding box center [360, 185] width 720 height 371
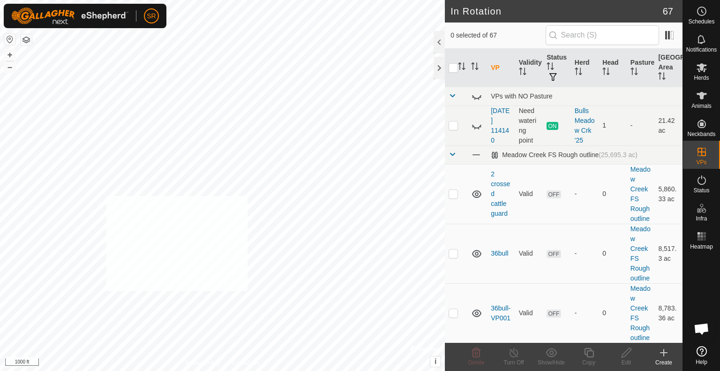
checkbox input "true"
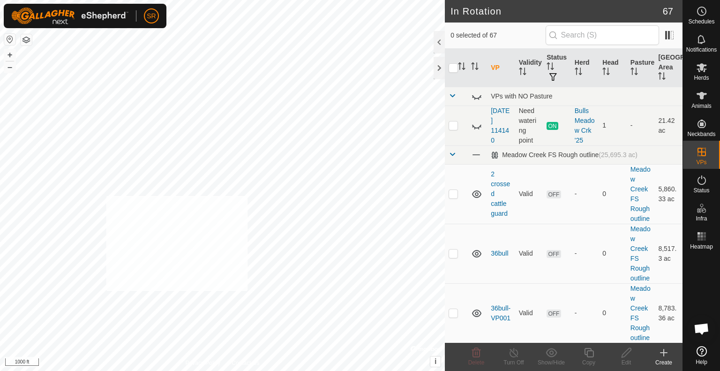
checkbox input "true"
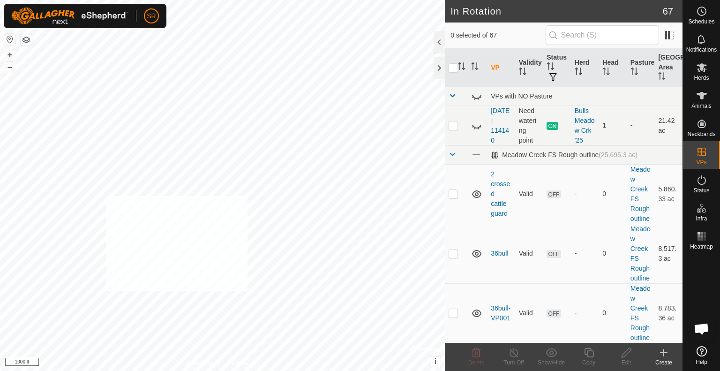
checkbox input "true"
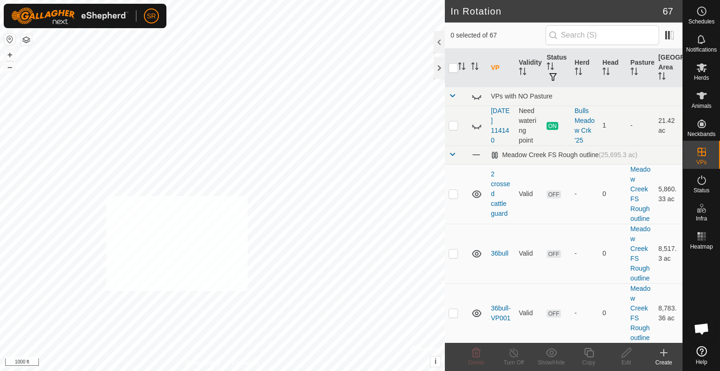
checkbox input "true"
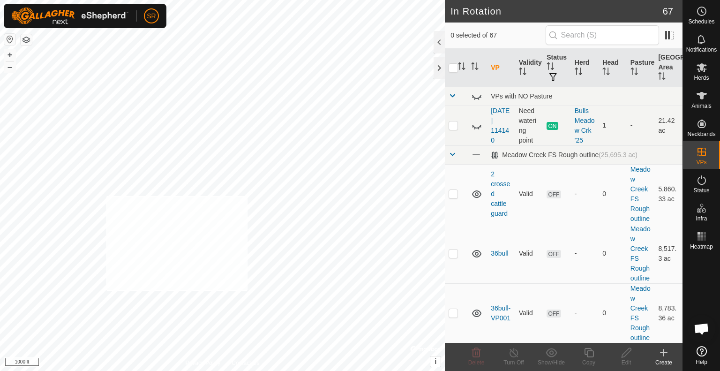
checkbox input "true"
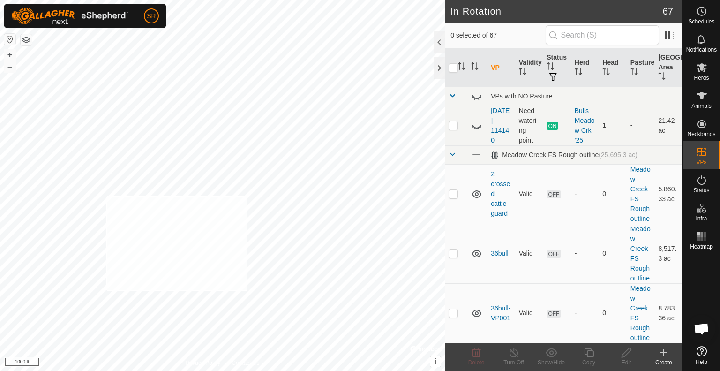
checkbox input "true"
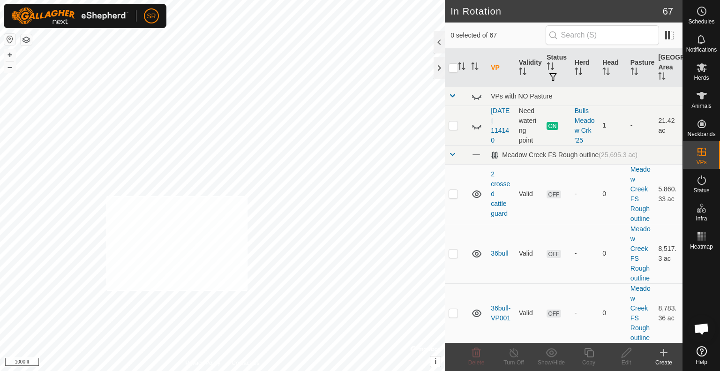
checkbox input "true"
click at [452, 65] on input "checkbox" at bounding box center [453, 67] width 9 height 9
checkbox input "true"
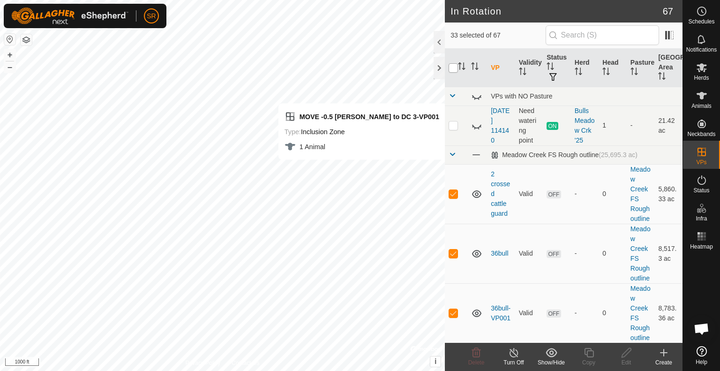
checkbox input "true"
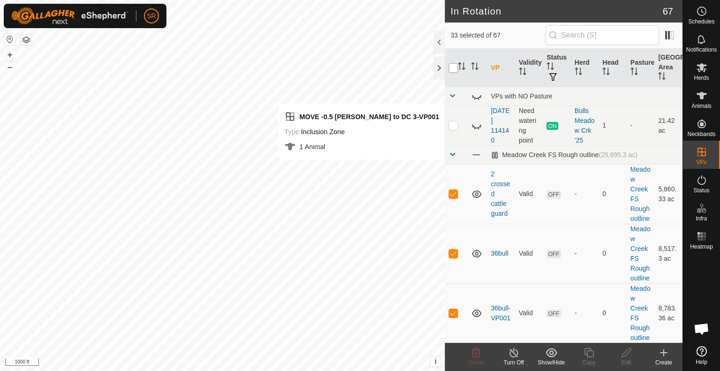
checkbox input "true"
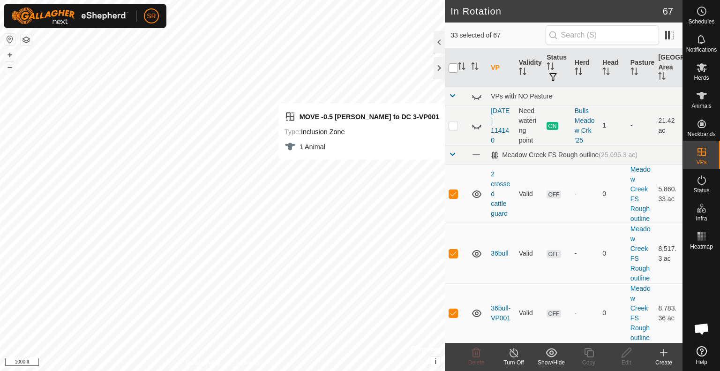
checkbox input "true"
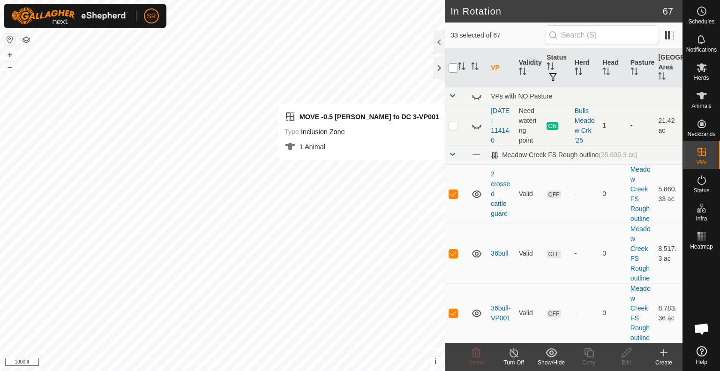
checkbox input "true"
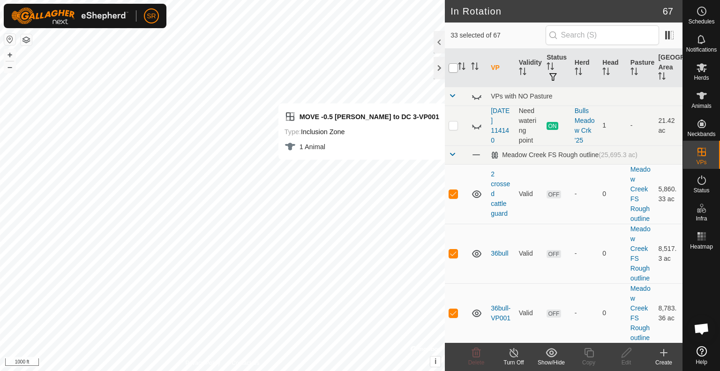
checkbox input "true"
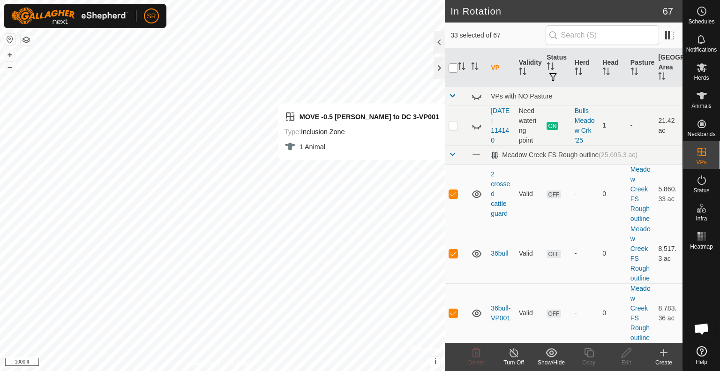
checkbox input "true"
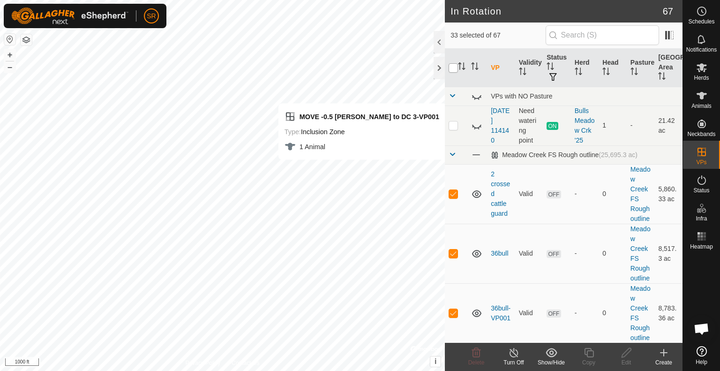
checkbox input "true"
click at [452, 65] on input "checkbox" at bounding box center [453, 67] width 9 height 9
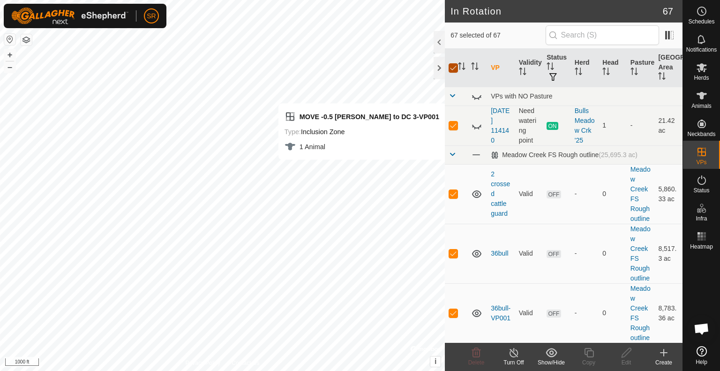
checkbox input "false"
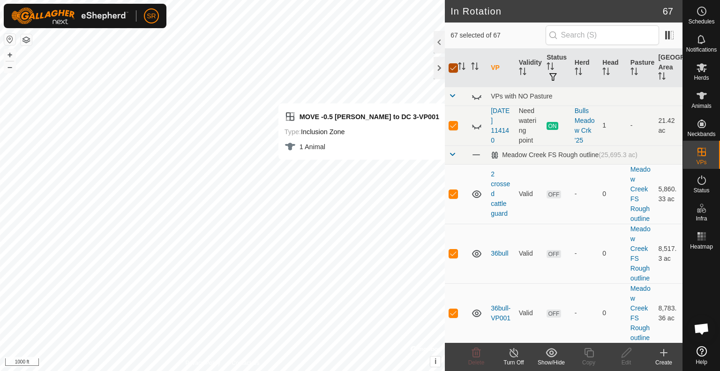
checkbox input "false"
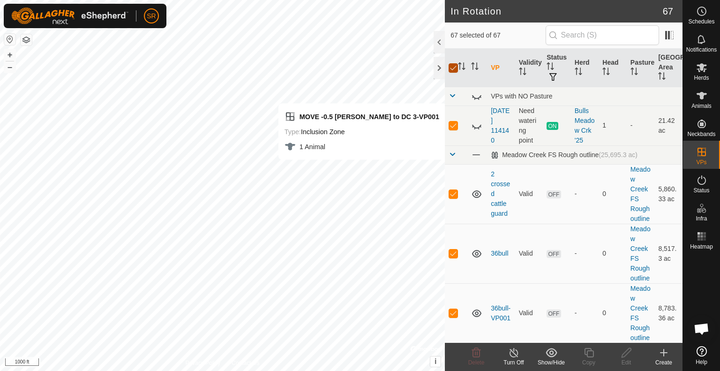
checkbox input "false"
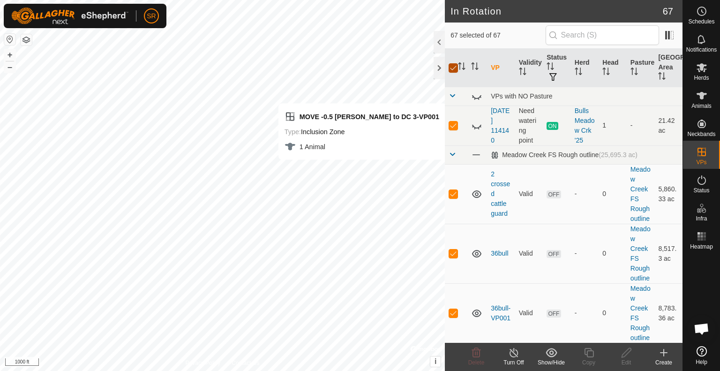
checkbox input "false"
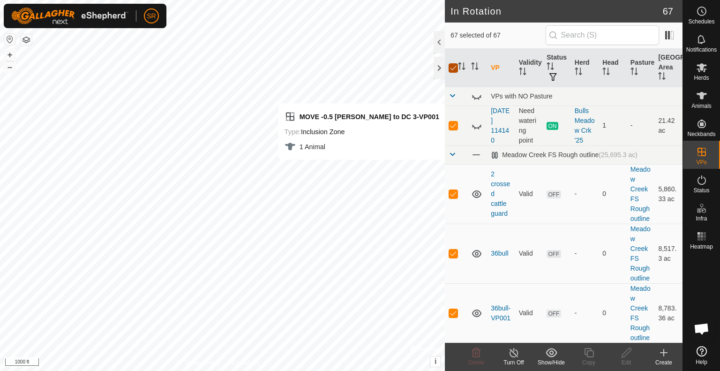
checkbox input "false"
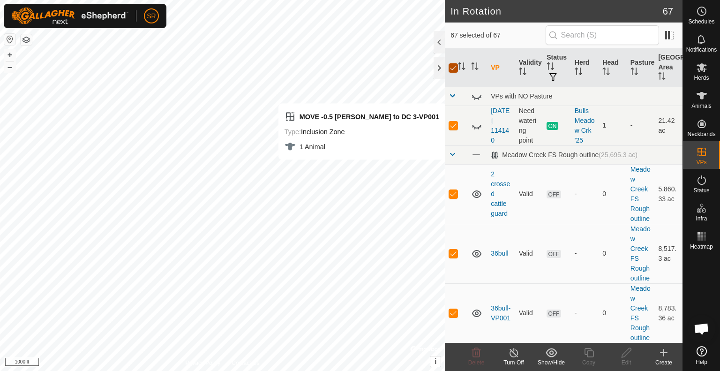
checkbox input "false"
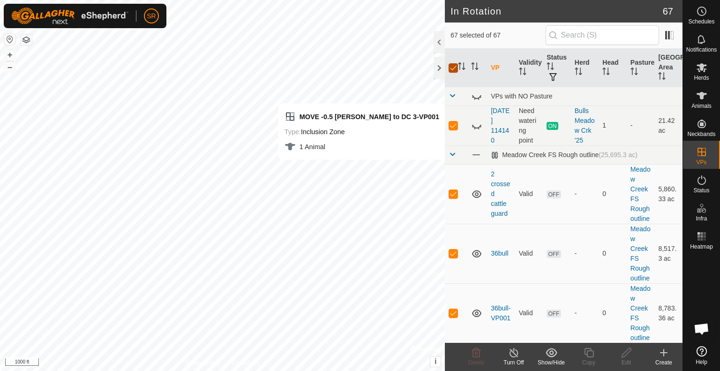
checkbox input "false"
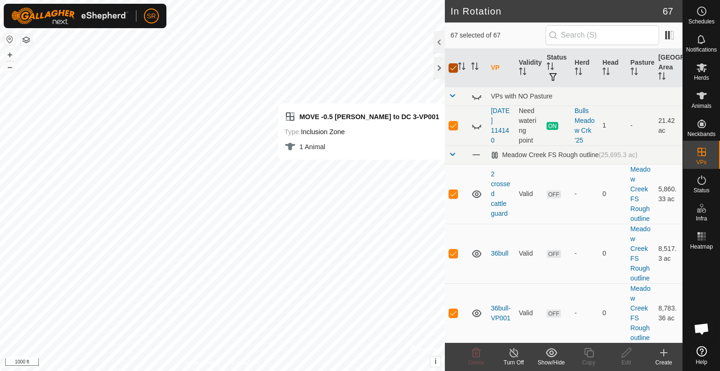
checkbox input "false"
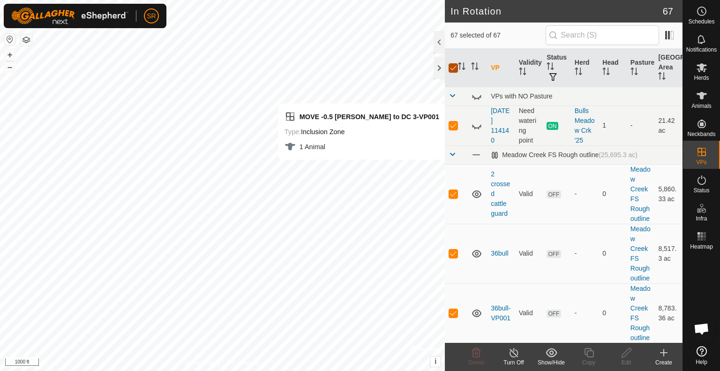
checkbox input "false"
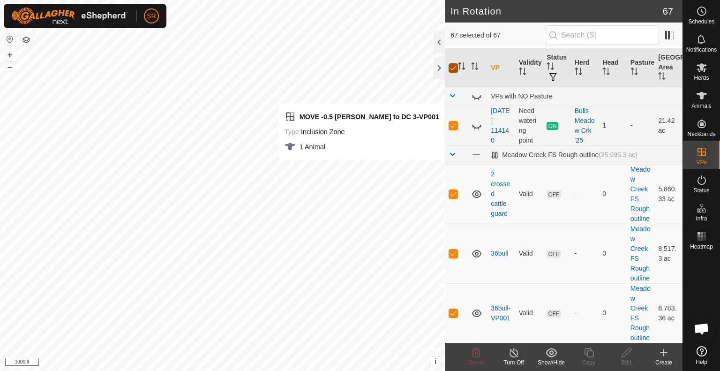
checkbox input "false"
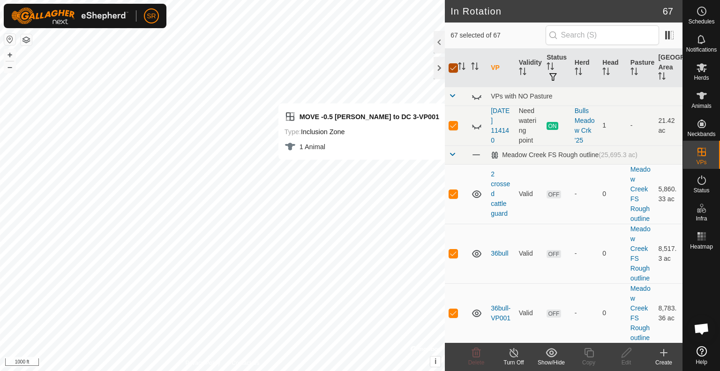
checkbox input "false"
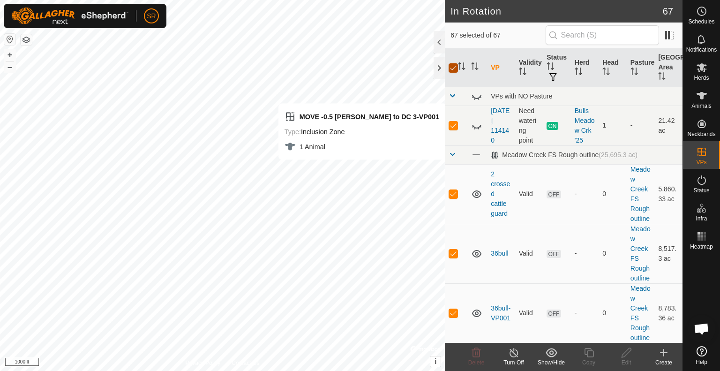
checkbox input "false"
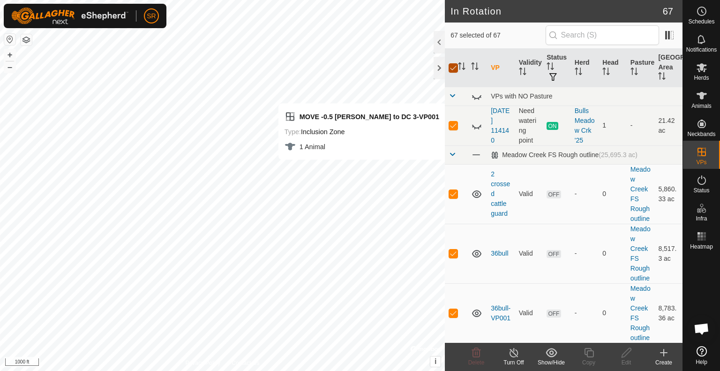
checkbox input "false"
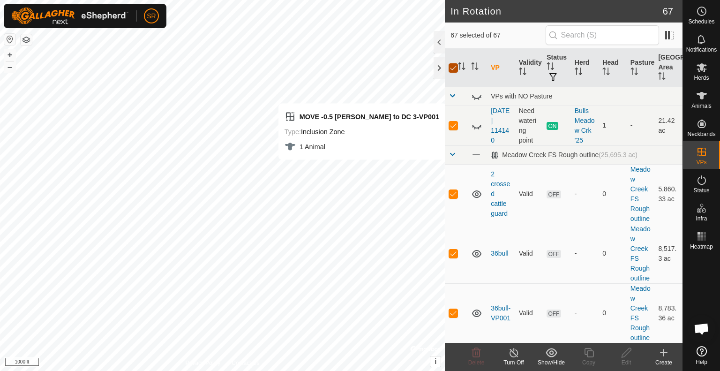
checkbox input "false"
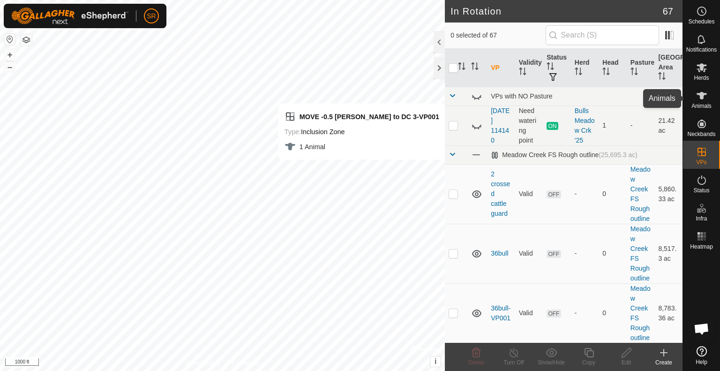
click at [703, 99] on icon at bounding box center [701, 95] width 11 height 11
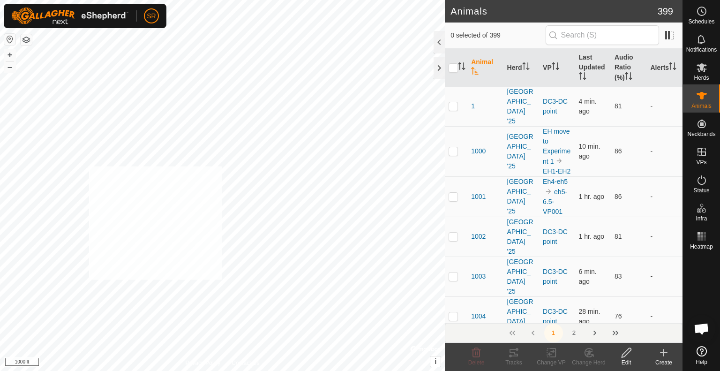
click at [88, 166] on div "MOVE -0.5 [PERSON_NAME] to [GEOGRAPHIC_DATA] 3-VP001 Type: Inclusion Zone 1 Ani…" at bounding box center [222, 185] width 445 height 371
checkbox input "true"
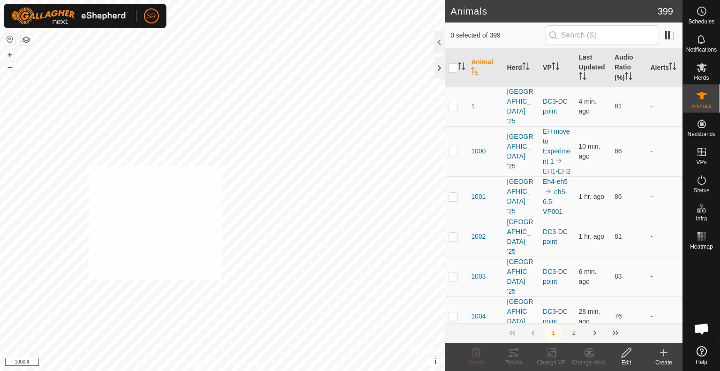
checkbox input "true"
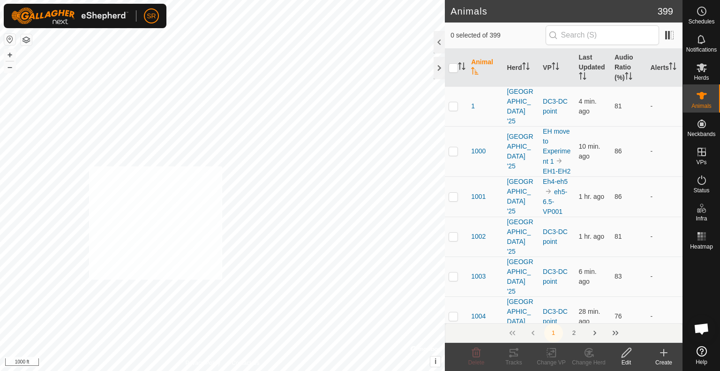
checkbox input "true"
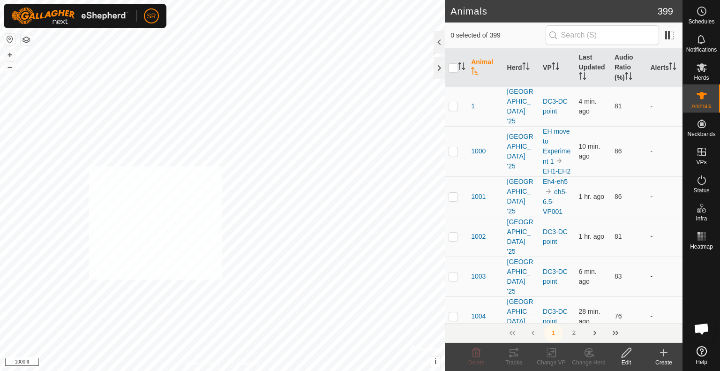
checkbox input "true"
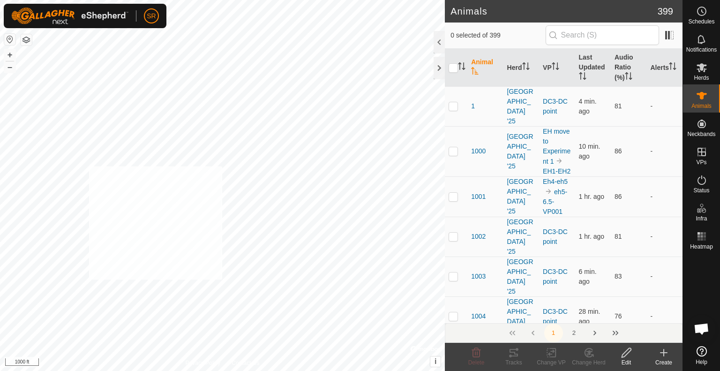
checkbox input "true"
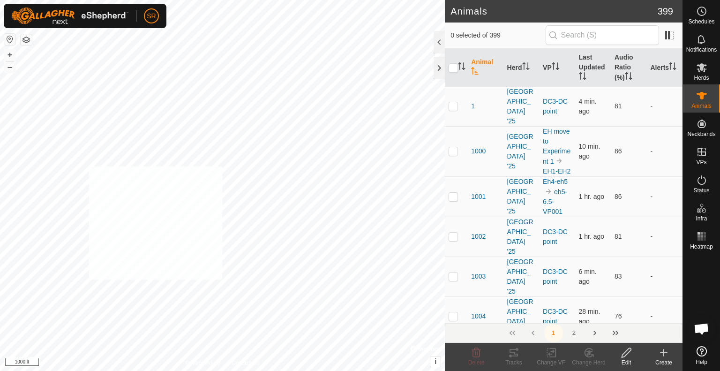
checkbox input "true"
click at [143, 127] on div "3524 2974444806 [GEOGRAPHIC_DATA] '25 DC3-DC point + – ⇧ i © Mapbox , © OpenStr…" at bounding box center [222, 185] width 445 height 371
checkbox input "true"
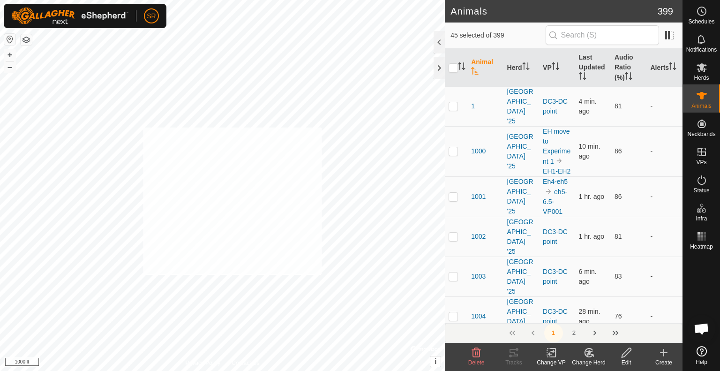
checkbox input "true"
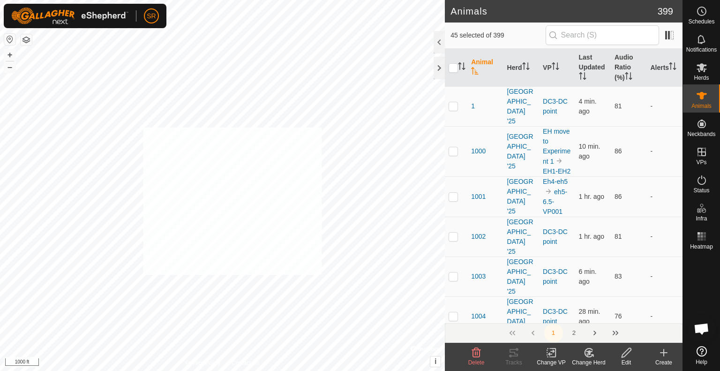
checkbox input "true"
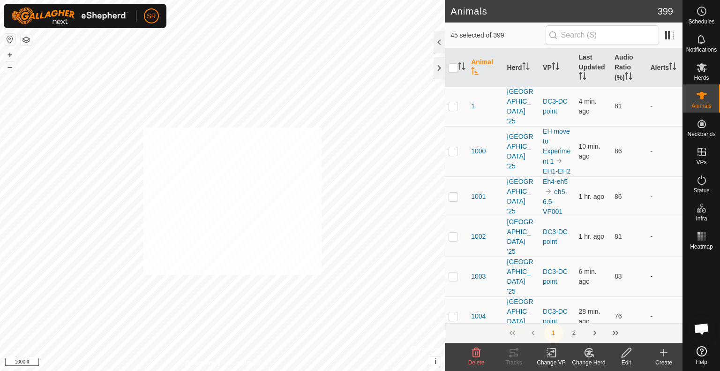
checkbox input "true"
click at [266, 128] on div "Y5030 3665777662 [GEOGRAPHIC_DATA] '25 DC3-DC point + – ⇧ i © Mapbox , © OpenSt…" at bounding box center [222, 185] width 445 height 371
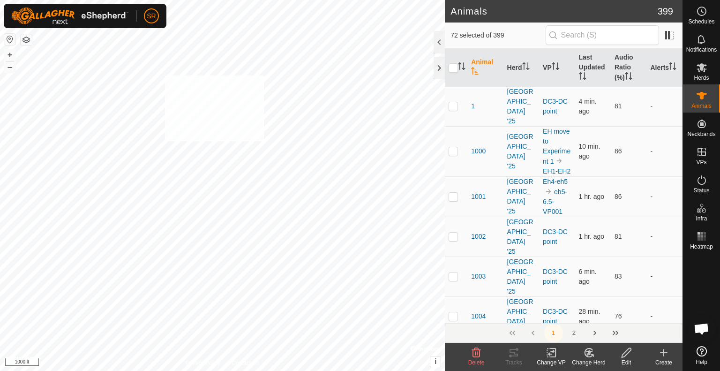
click at [164, 75] on div "6289 3601049756 [GEOGRAPHIC_DATA] '25 DC3-DC point + – ⇧ i © Mapbox , © OpenStr…" at bounding box center [222, 185] width 445 height 371
checkbox input "true"
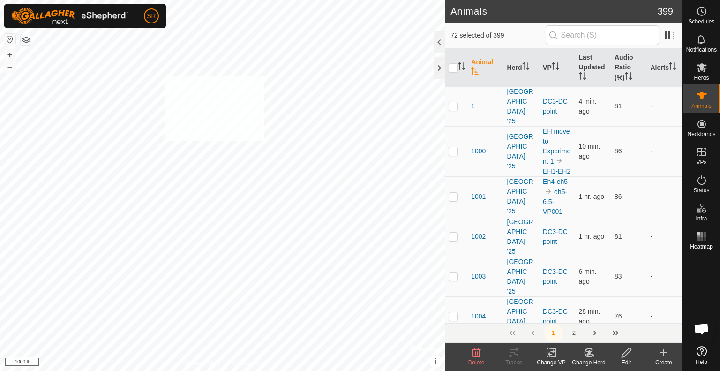
checkbox input "true"
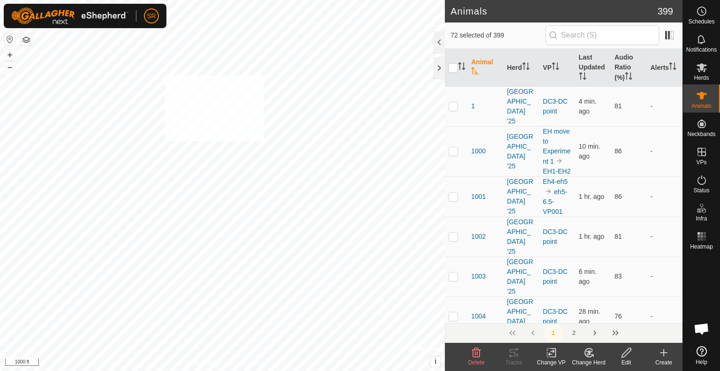
checkbox input "true"
click at [344, 183] on div "1025 2221202994 [GEOGRAPHIC_DATA] '25 EH move to Experiment 1 + – ⇧ i © Mapbox …" at bounding box center [222, 185] width 445 height 371
checkbox input "true"
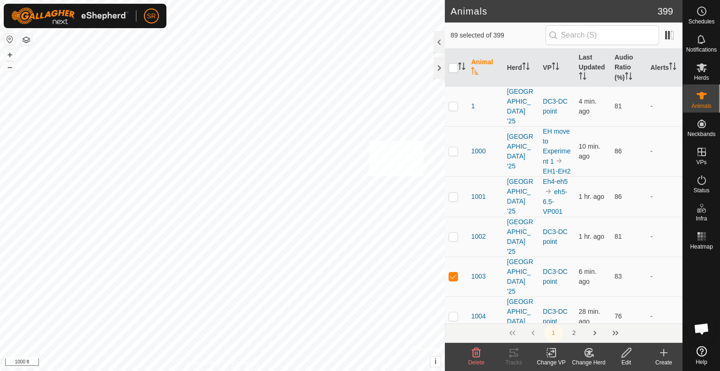
checkbox input "true"
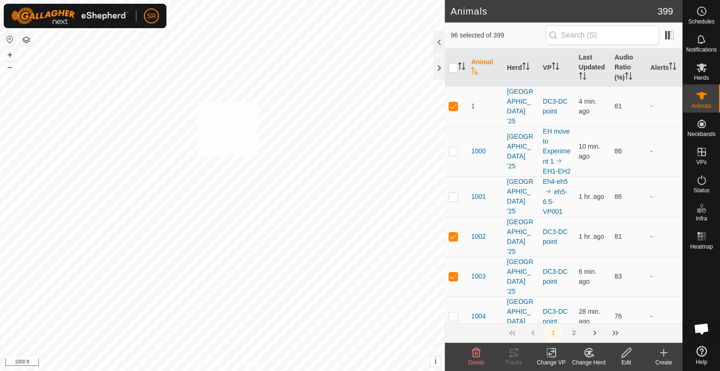
checkbox input "true"
click at [549, 355] on icon at bounding box center [551, 353] width 7 height 6
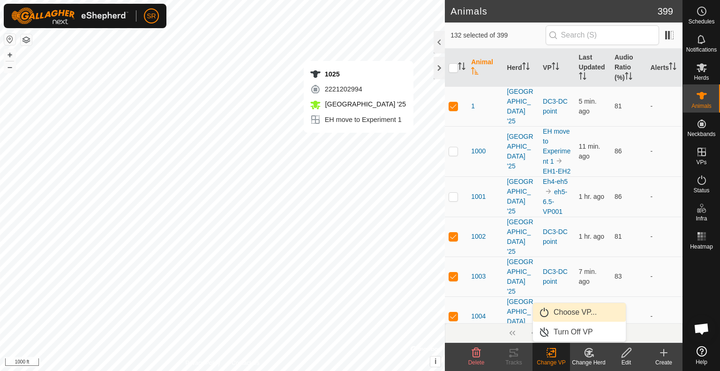
click at [561, 313] on link "Choose VP..." at bounding box center [579, 312] width 93 height 19
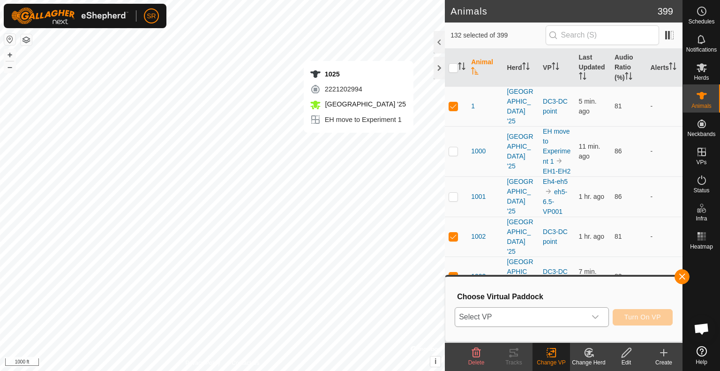
click at [527, 311] on span "Select VP" at bounding box center [520, 317] width 131 height 19
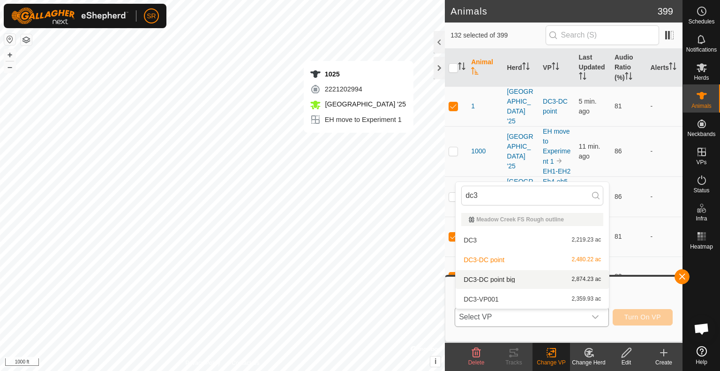
click at [525, 279] on li "DC3-DC point big 2,874.23 ac" at bounding box center [532, 279] width 153 height 19
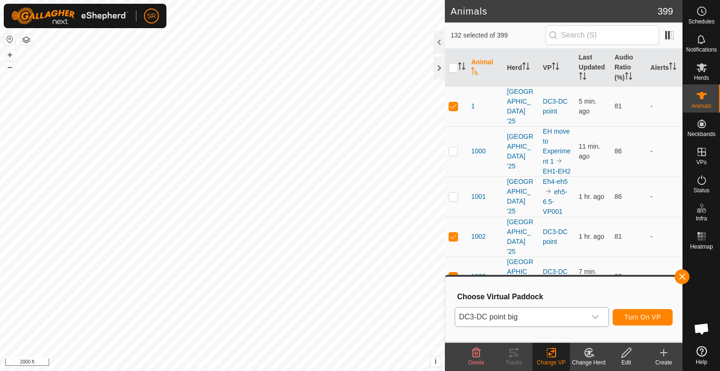
click at [243, 370] on html "SR Schedules Notifications Herds Animals Neckbands VPs Status Infra Heatmap Hel…" at bounding box center [360, 185] width 720 height 371
click at [636, 318] on span "Turn On VP" at bounding box center [642, 317] width 37 height 8
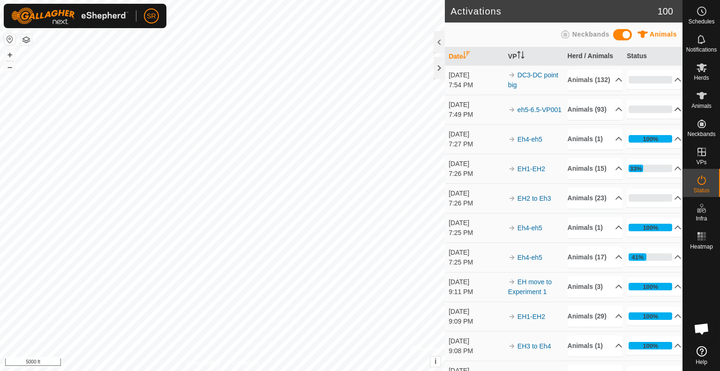
click at [641, 119] on p-accordion-header "0%" at bounding box center [654, 109] width 55 height 19
